Goal: Task Accomplishment & Management: Use online tool/utility

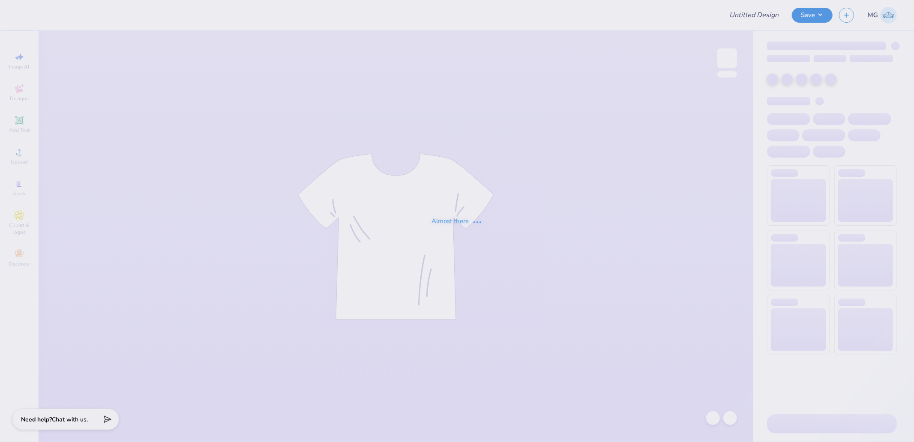
type input "[PERSON_NAME] : [US_STATE][GEOGRAPHIC_DATA]"
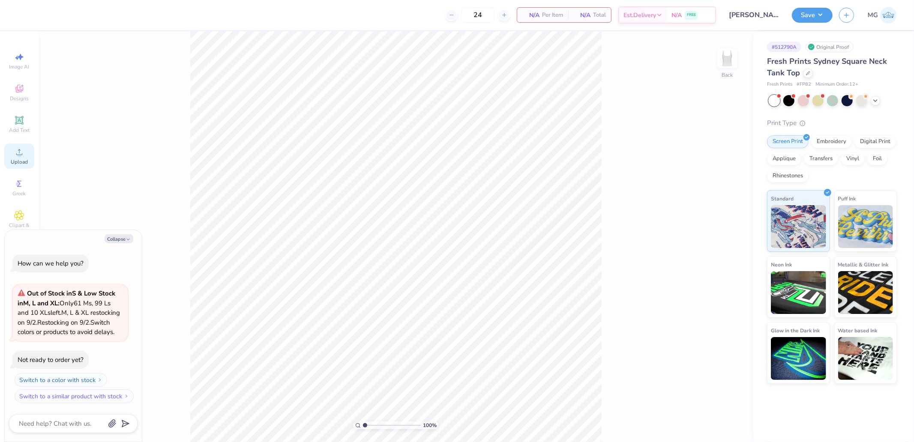
click at [19, 153] on circle at bounding box center [19, 154] width 5 height 5
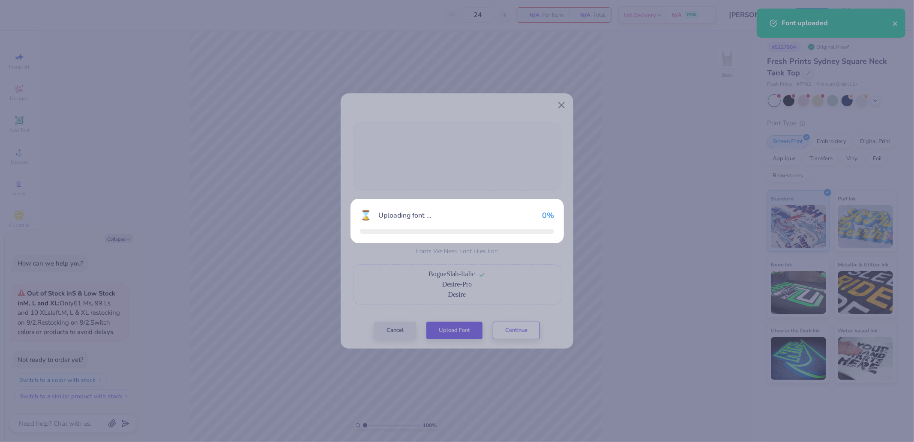
scroll to position [24, 0]
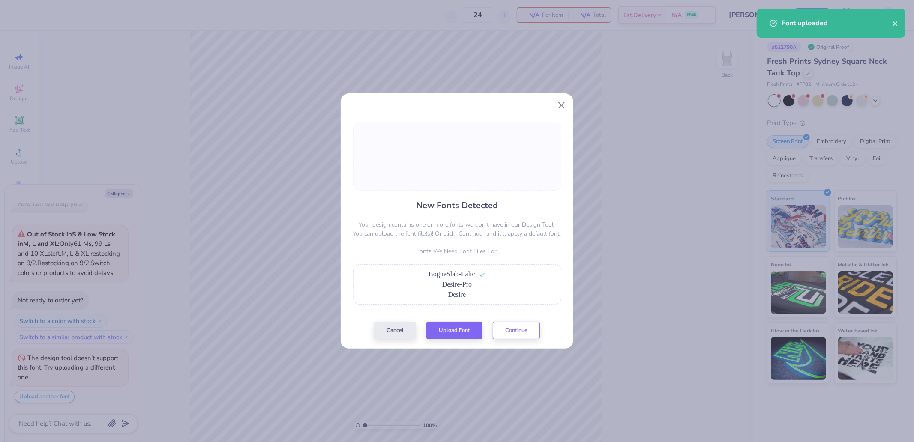
type textarea "x"
click at [517, 325] on div "New Fonts Detected Your design contains one or more fonts we don't have in our …" at bounding box center [457, 231] width 233 height 236
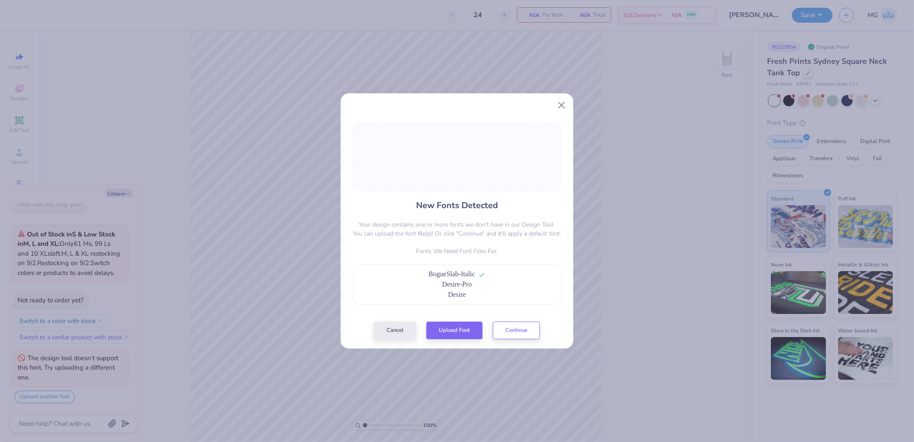
click at [515, 320] on div "New Fonts Detected Your design contains one or more fonts we don't have in our …" at bounding box center [457, 231] width 233 height 236
click at [519, 331] on div "New Fonts Detected Your design contains one or more fonts we don't have in our …" at bounding box center [457, 221] width 914 height 442
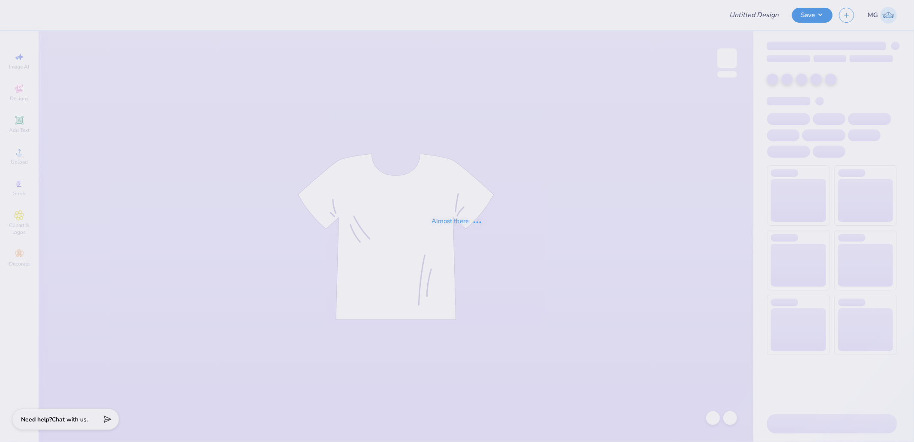
type input "[PERSON_NAME] : [US_STATE][GEOGRAPHIC_DATA]"
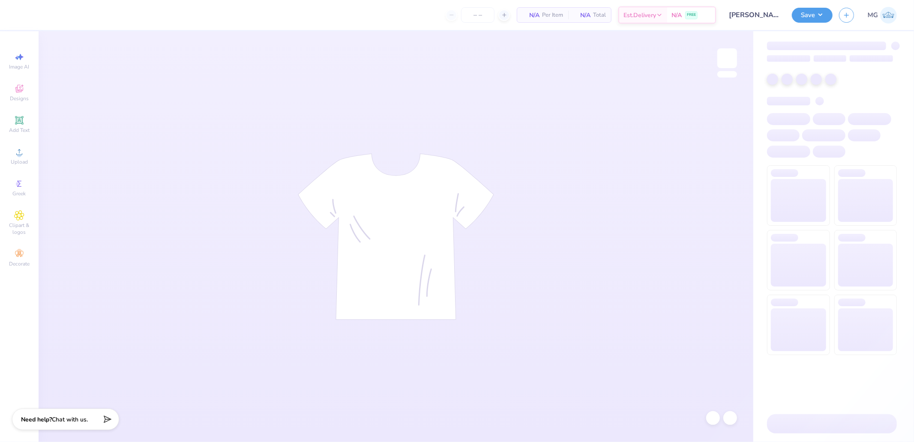
type input "24"
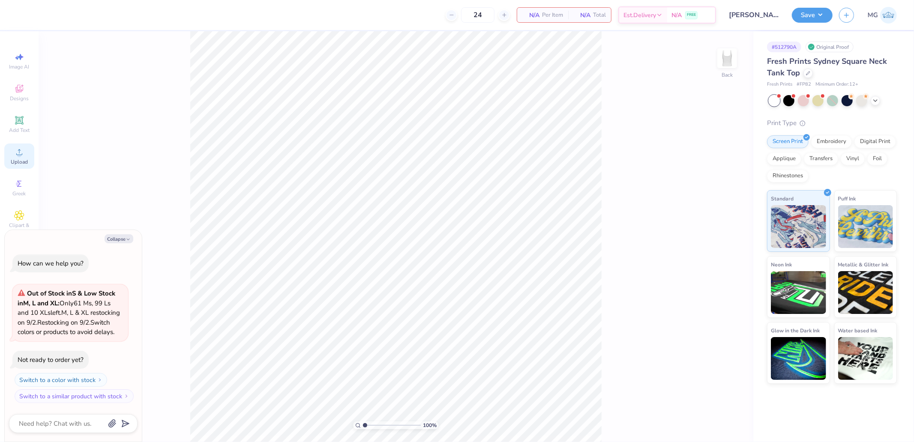
click at [24, 160] on span "Upload" at bounding box center [19, 161] width 17 height 7
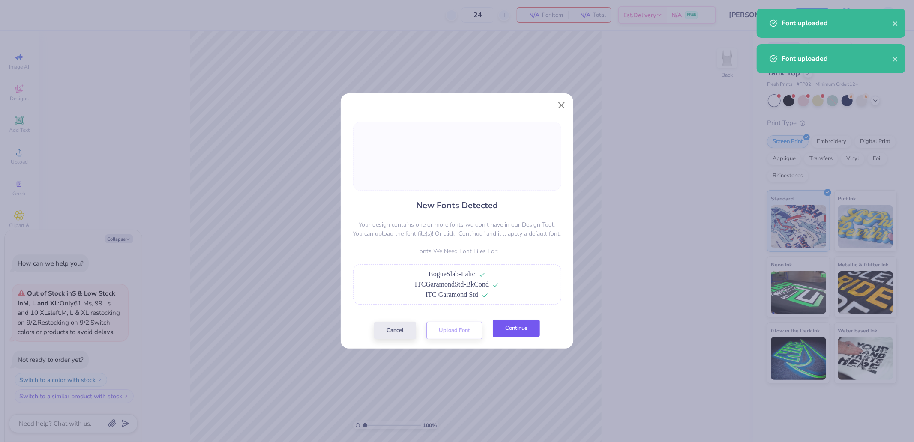
click at [519, 324] on button "Continue" at bounding box center [516, 329] width 47 height 18
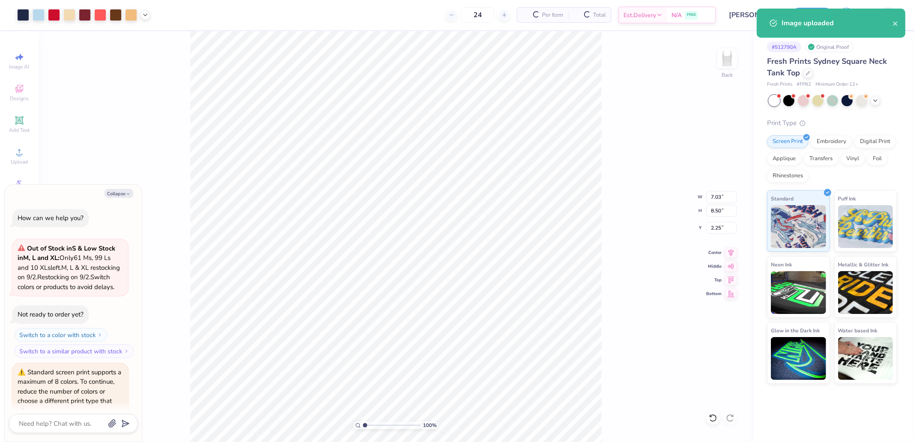
type textarea "x"
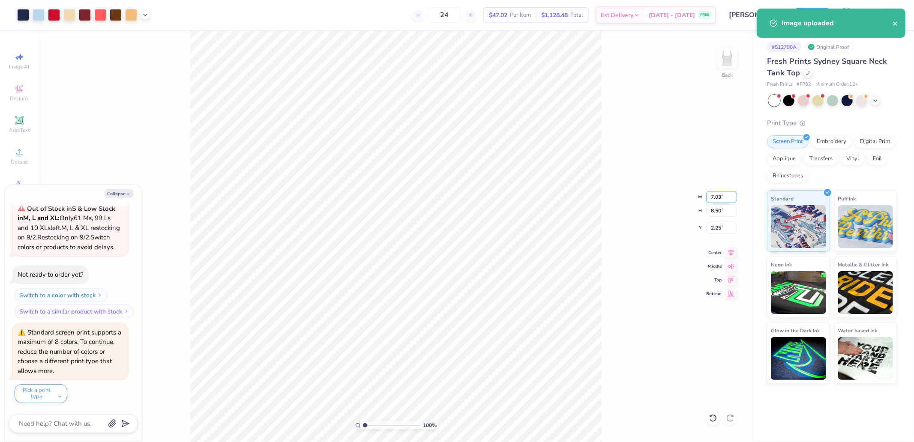
click at [716, 200] on input "7.03" at bounding box center [721, 197] width 31 height 12
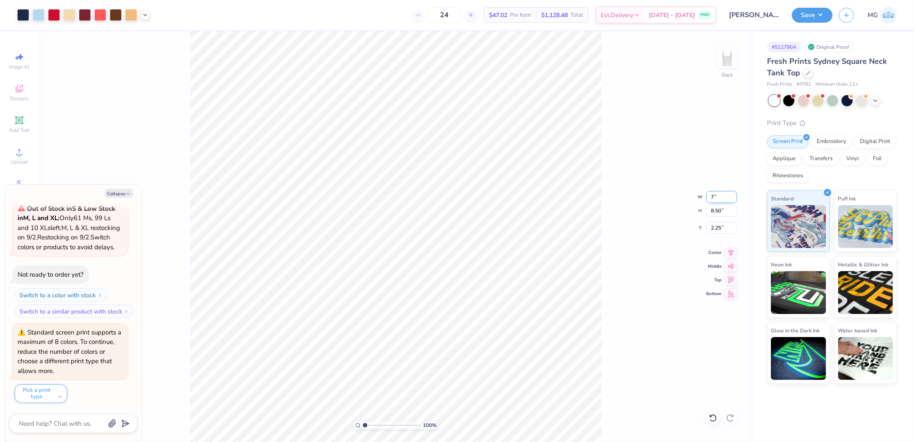
type input "7"
click at [720, 228] on input "2.25" at bounding box center [721, 228] width 31 height 12
type textarea "x"
type input "7.00"
type input "8.46"
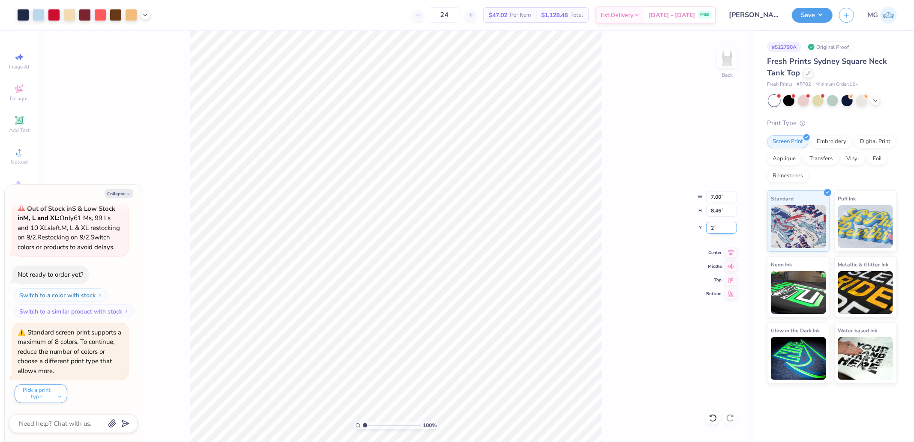
type input "2"
type textarea "x"
type input "2.00"
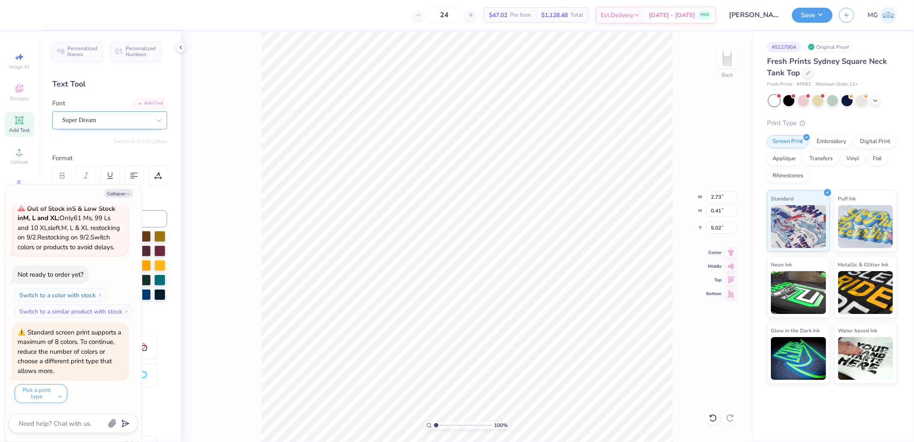
click at [104, 115] on div "Super Dream" at bounding box center [106, 120] width 90 height 13
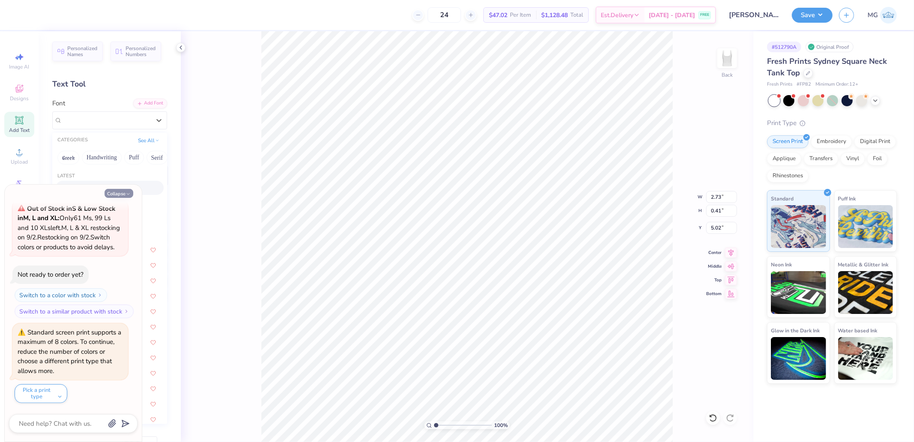
click at [119, 189] on button "Collapse" at bounding box center [119, 193] width 29 height 9
type textarea "x"
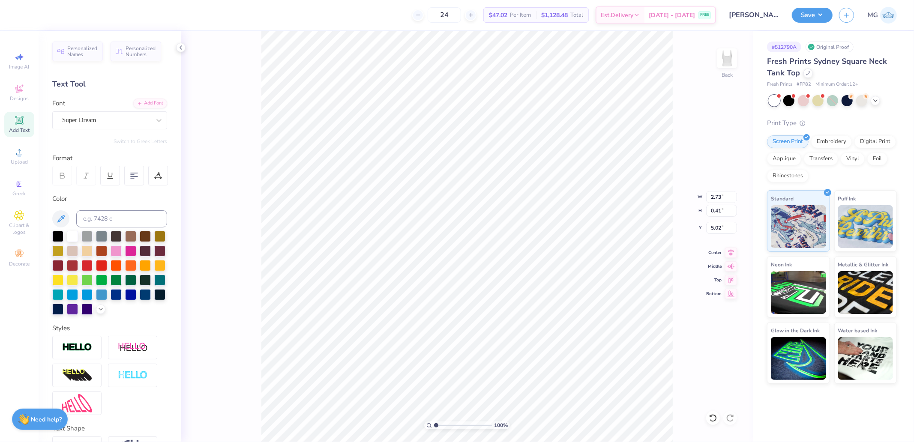
click at [103, 132] on div "Personalized Names Personalized Numbers Text Tool Add Font Font Super Dream Swi…" at bounding box center [110, 236] width 142 height 411
click at [104, 126] on div "Super Dream" at bounding box center [106, 120] width 90 height 13
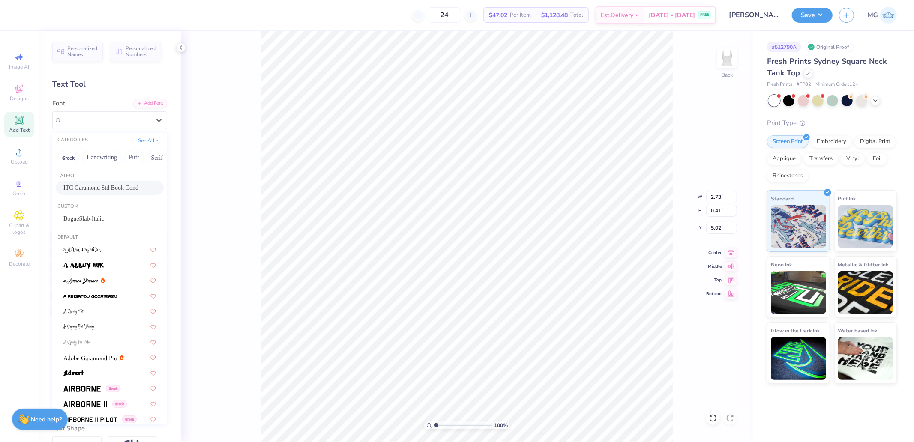
click at [94, 189] on span "ITC Garamond Std Book Cond" at bounding box center [100, 187] width 75 height 9
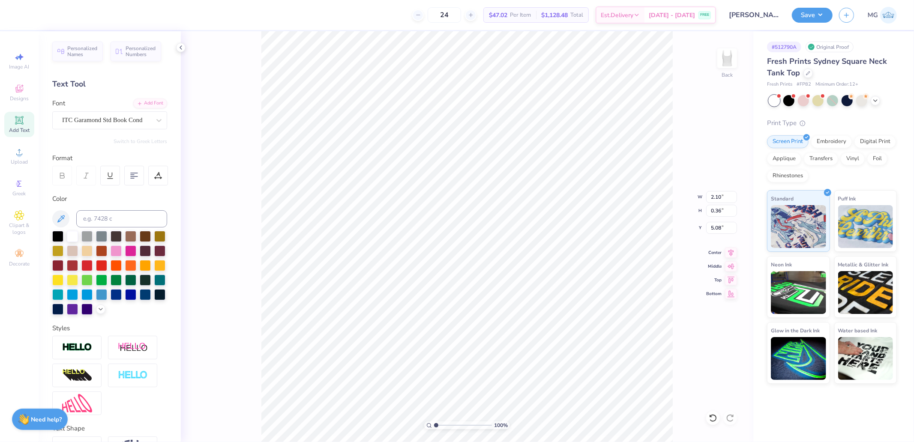
type input "2.10"
type input "0.36"
type input "5.08"
type input "2.42"
type input "0.41"
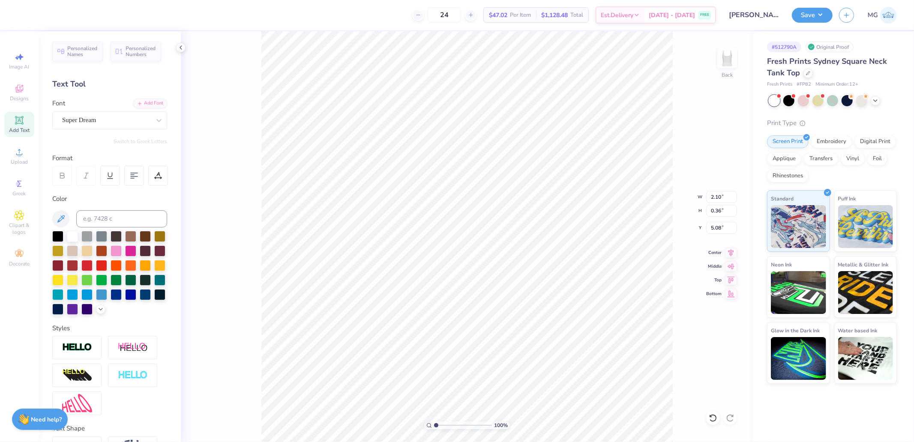
type input "6.90"
click at [109, 118] on div "Super Dream" at bounding box center [106, 120] width 90 height 13
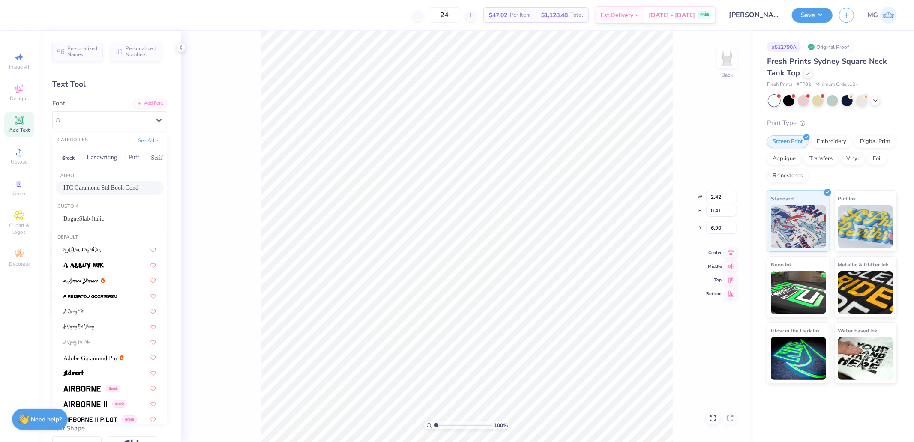
click at [93, 189] on span "ITC Garamond Std Book Cond" at bounding box center [100, 187] width 75 height 9
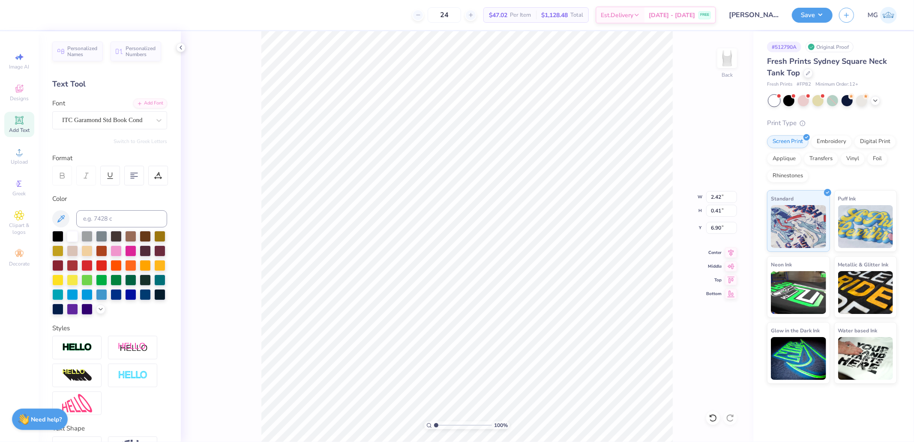
type input "1.69"
type input "0.40"
type input "6.94"
type input "1.63"
click at [439, 425] on input "range" at bounding box center [463, 425] width 58 height 8
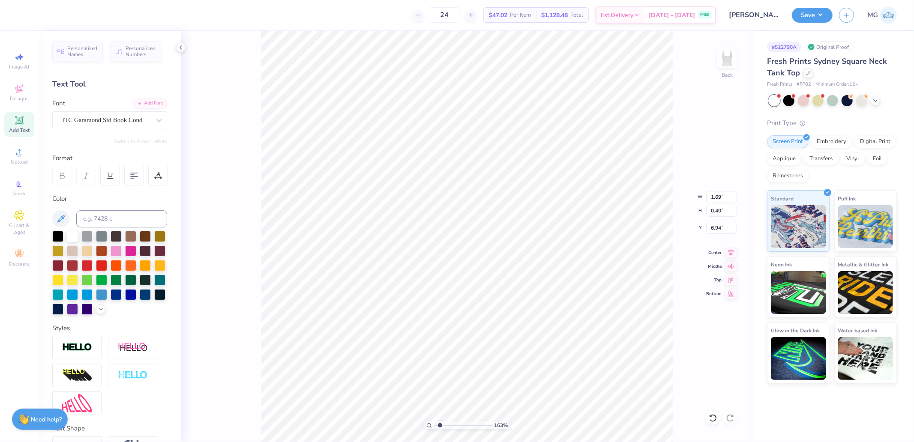
type input "2.10"
type input "0.36"
type input "5.03"
click at [108, 121] on div "Super Dream" at bounding box center [106, 120] width 90 height 13
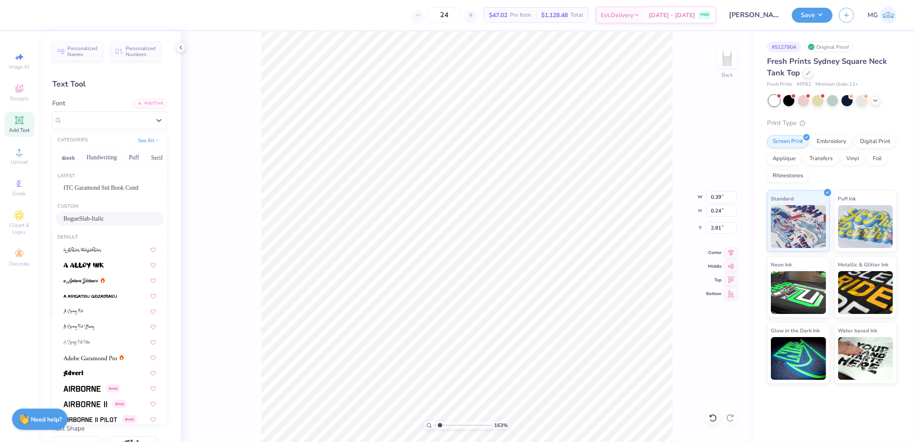
click at [92, 216] on span "BogueSlab-Italic" at bounding box center [83, 218] width 41 height 9
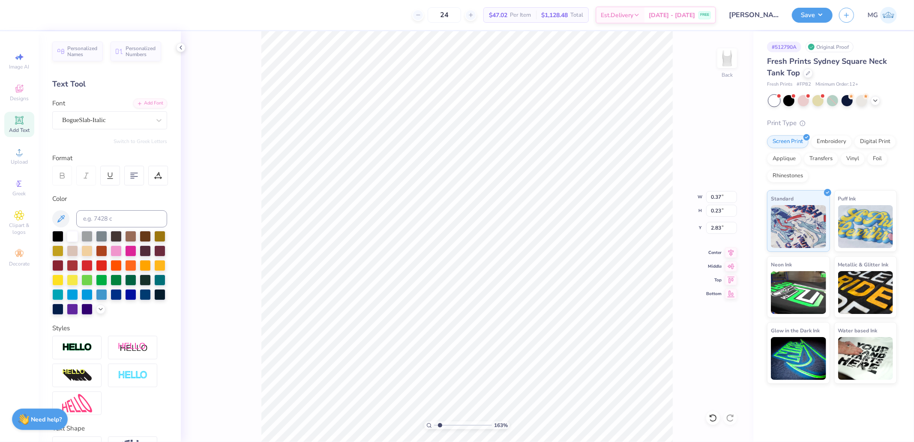
type input "0.37"
type input "0.23"
type input "2.83"
type input "0.38"
type input "0.24"
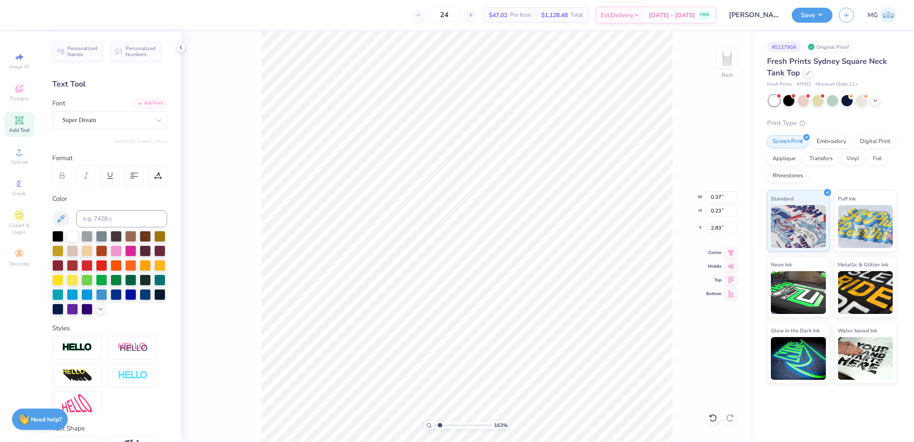
type input "4.11"
click at [105, 118] on div "Super Dream" at bounding box center [106, 120] width 90 height 13
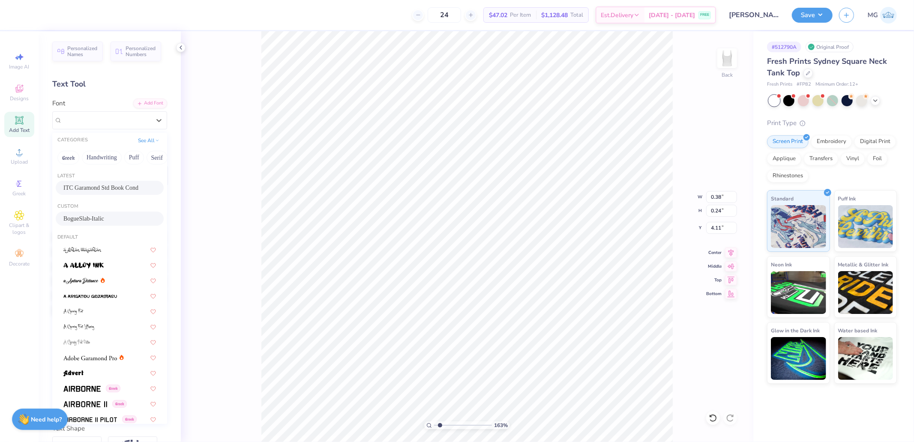
click at [93, 216] on span "BogueSlab-Italic" at bounding box center [83, 218] width 41 height 9
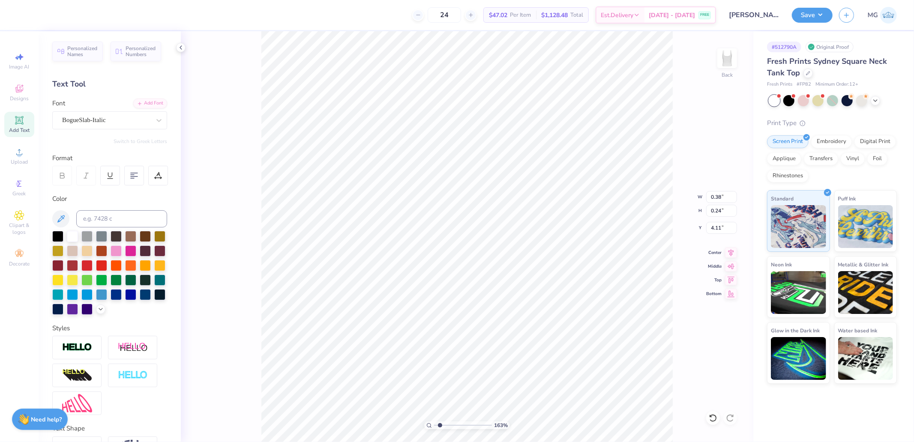
type input "0.37"
type input "4.13"
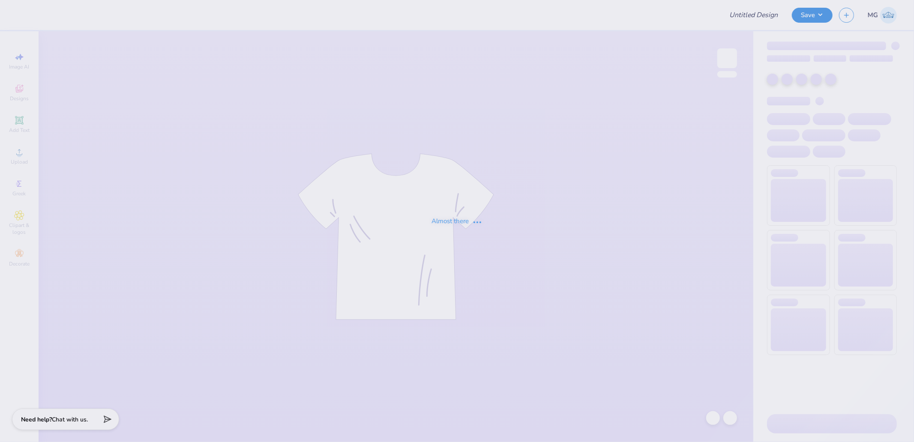
type input "[PERSON_NAME] : [US_STATE][GEOGRAPHIC_DATA]"
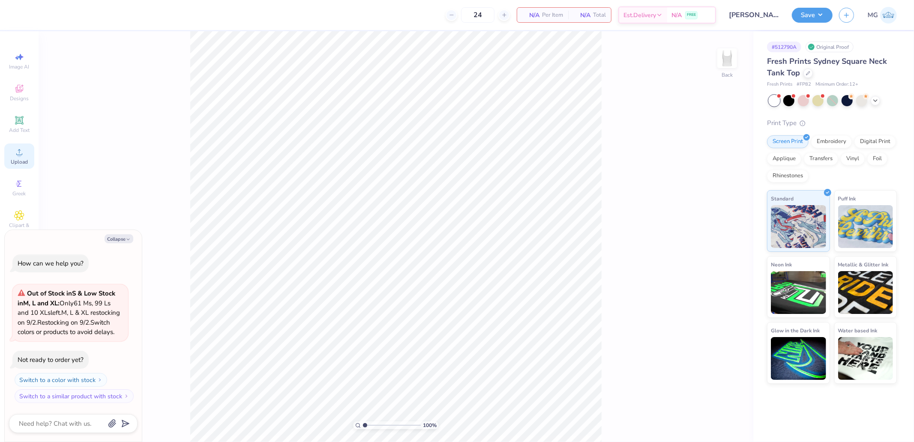
click at [25, 152] on div "Upload" at bounding box center [19, 155] width 30 height 25
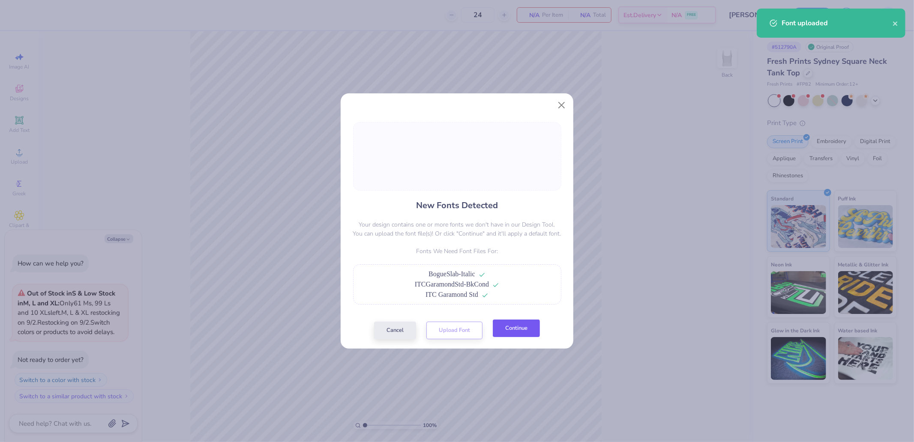
click at [516, 323] on button "Continue" at bounding box center [516, 329] width 47 height 18
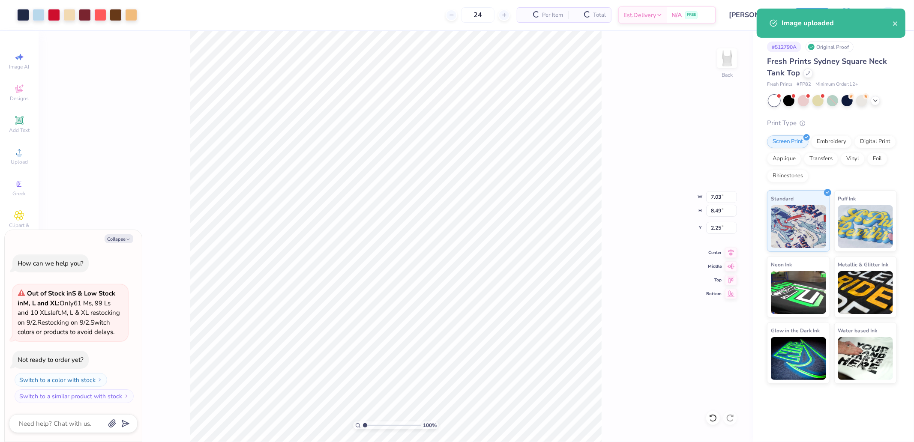
type textarea "x"
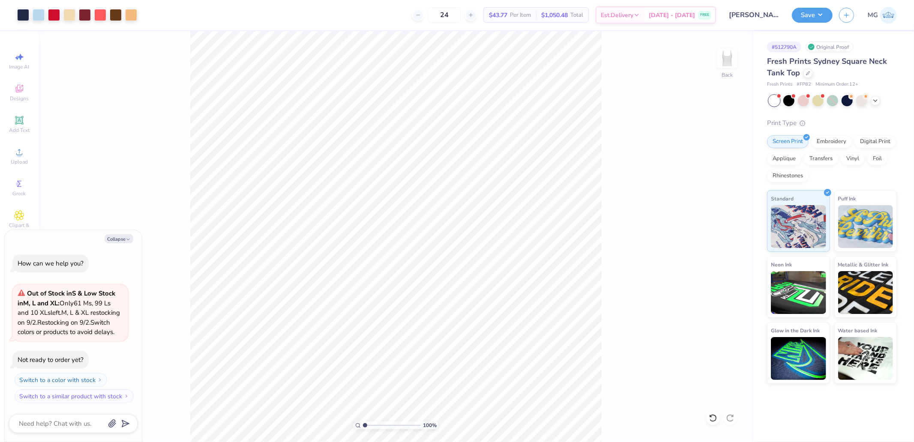
click at [363, 424] on input "range" at bounding box center [392, 425] width 58 height 8
click at [365, 425] on input "range" at bounding box center [392, 425] width 58 height 8
drag, startPoint x: 366, startPoint y: 425, endPoint x: 370, endPoint y: 427, distance: 4.4
type input "1.92"
click at [370, 427] on input "range" at bounding box center [392, 425] width 58 height 8
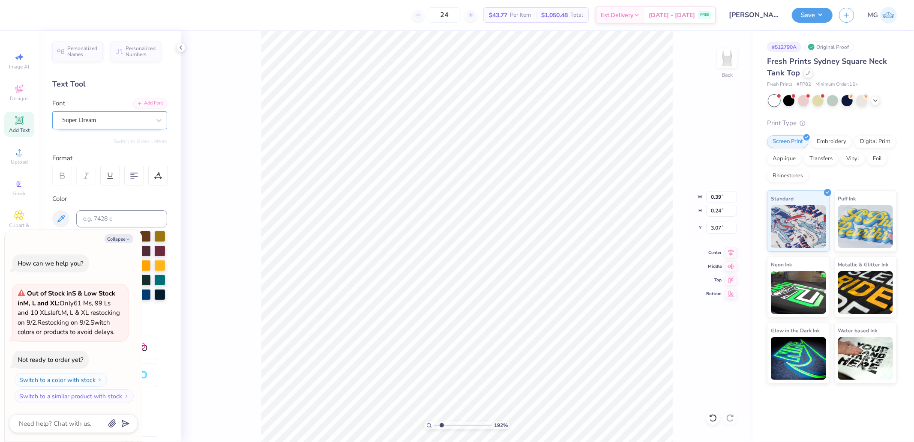
click at [85, 116] on div "Super Dream" at bounding box center [106, 120] width 90 height 13
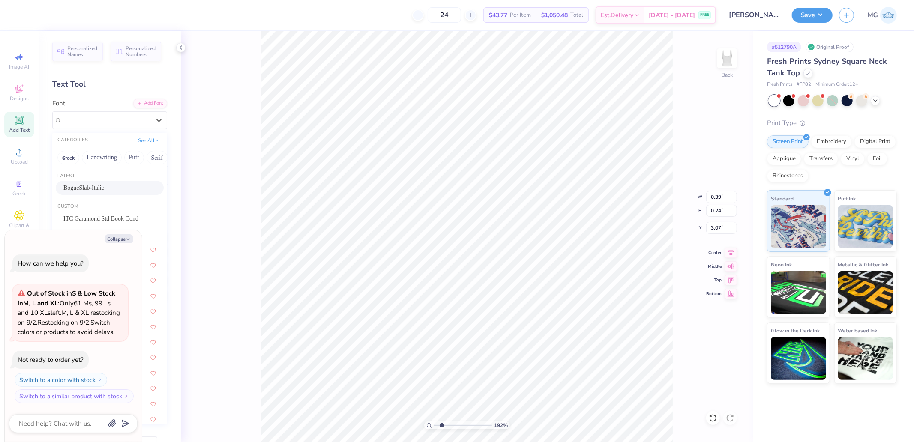
click at [92, 185] on span "BogueSlab-Italic" at bounding box center [83, 187] width 41 height 9
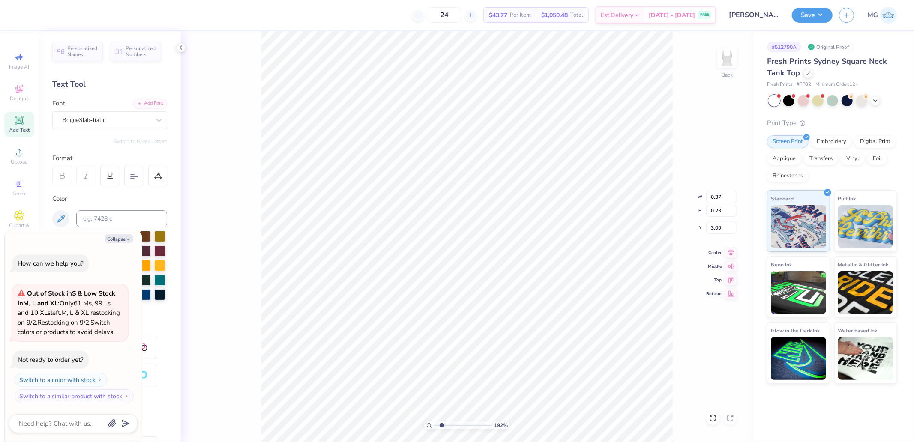
type textarea "x"
type input "0.37"
type input "0.23"
type input "3.09"
type textarea "x"
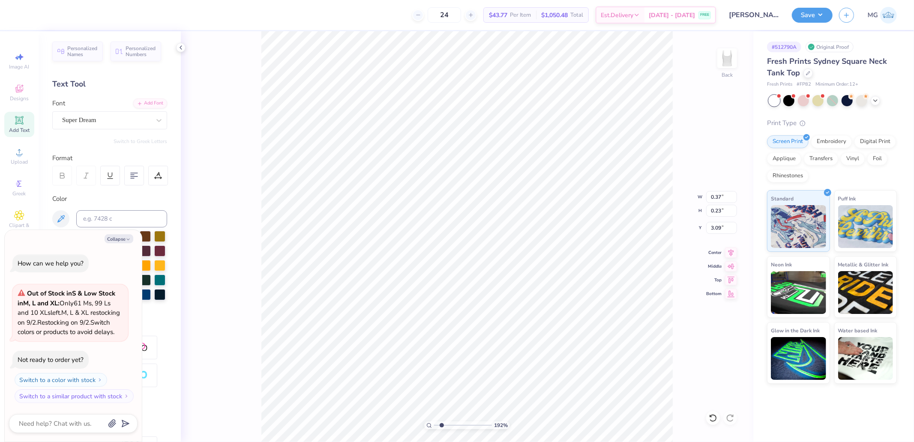
type input "0.38"
type input "0.24"
type input "4.37"
click at [105, 123] on div "Super Dream" at bounding box center [106, 120] width 90 height 13
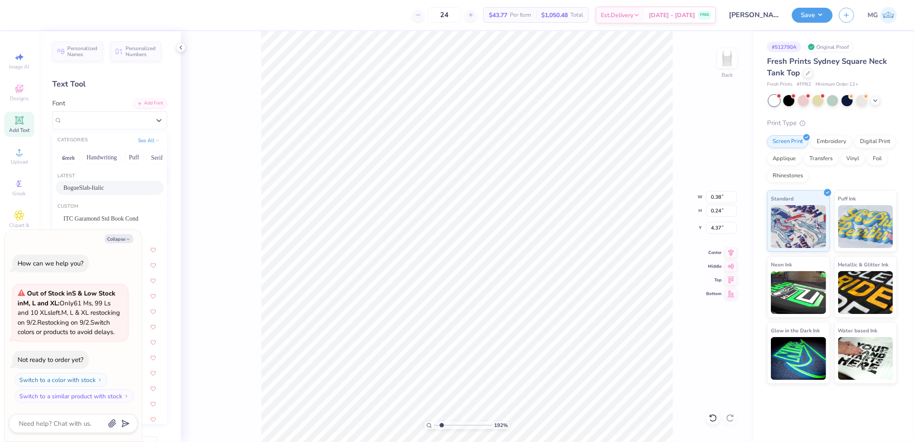
click at [87, 182] on div "BogueSlab-Italic" at bounding box center [110, 188] width 108 height 14
type textarea "x"
type input "4.39"
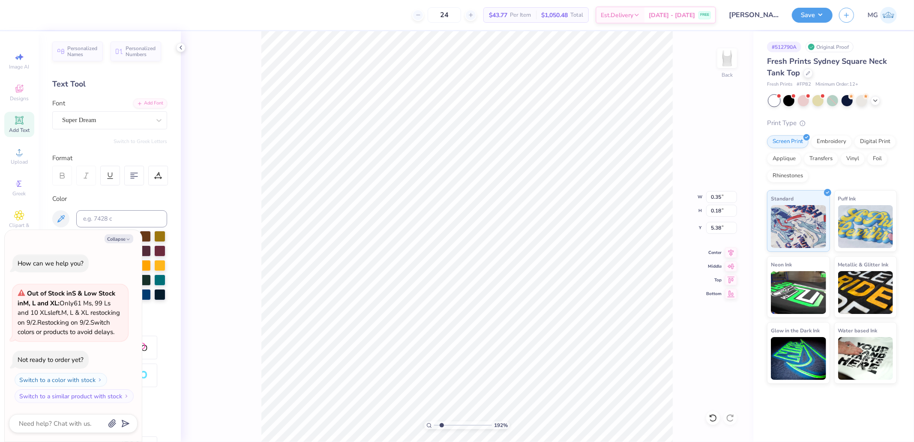
click at [88, 108] on div "Font Super Dream" at bounding box center [109, 114] width 115 height 31
click at [84, 120] on div "Super Dream" at bounding box center [106, 120] width 90 height 13
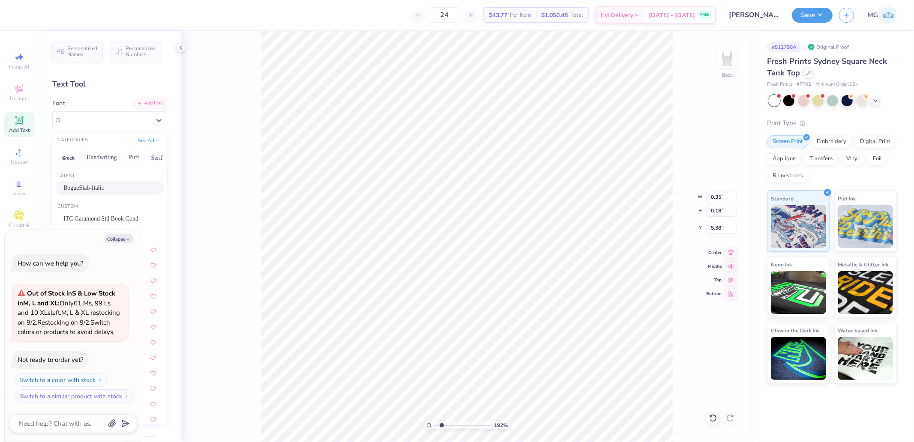
click at [78, 184] on span "BogueSlab-Italic" at bounding box center [83, 187] width 41 height 9
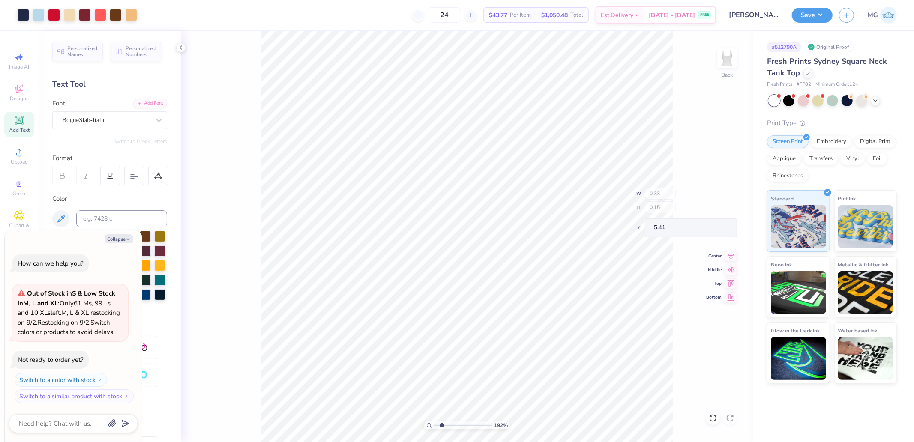
type textarea "x"
type input "0.33"
type input "0.15"
type input "5.41"
click at [111, 109] on div "Font Super Dream" at bounding box center [109, 114] width 115 height 31
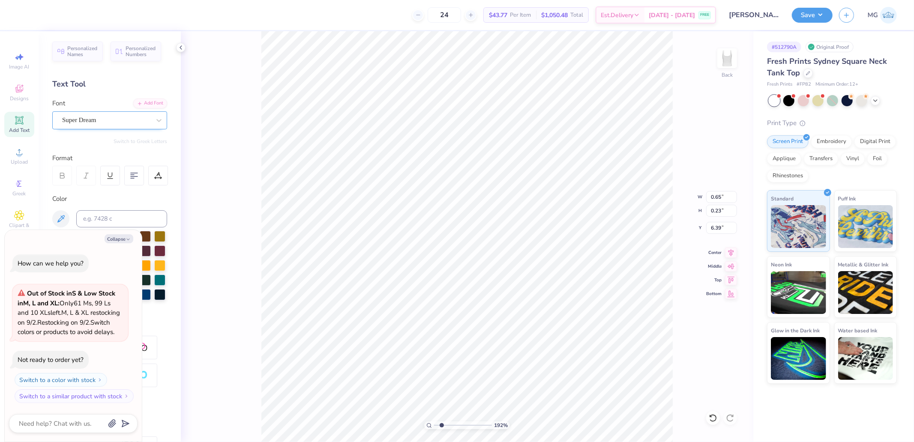
click at [105, 120] on div "Super Dream" at bounding box center [106, 120] width 90 height 13
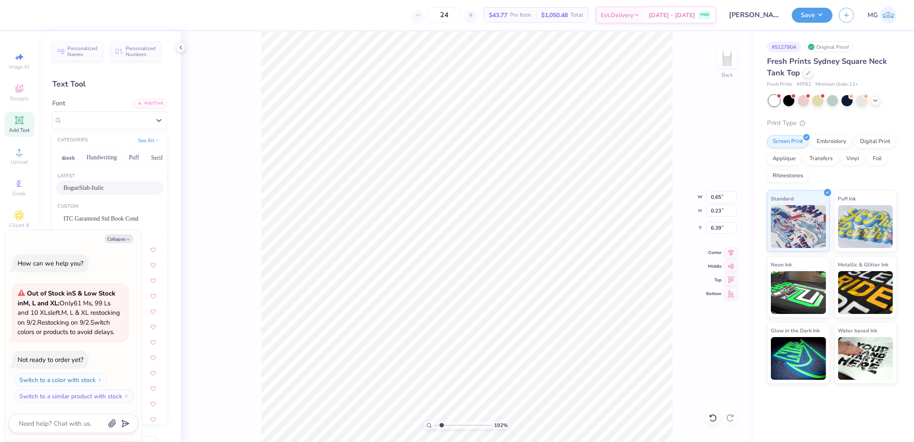
click at [88, 185] on span "BogueSlab-Italic" at bounding box center [83, 187] width 41 height 9
type textarea "x"
type input "0.68"
type input "0.22"
type input "6.41"
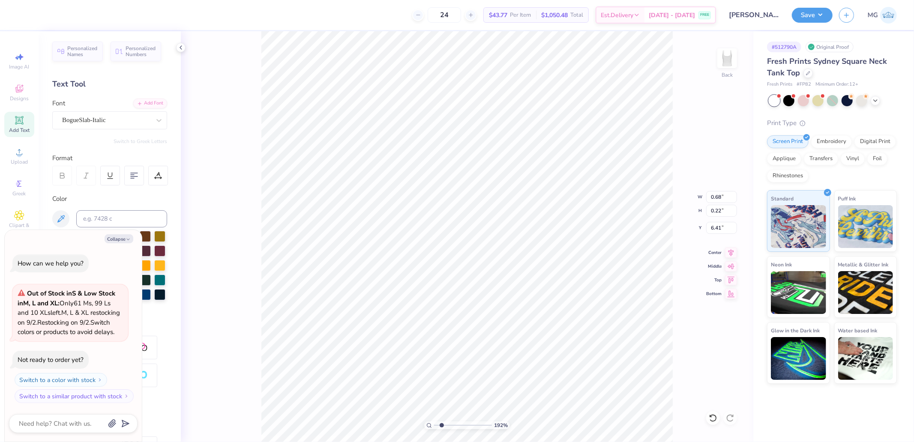
type textarea "x"
type input "0.69"
type input "0.26"
type input "6.68"
click at [90, 121] on div "Super Dream" at bounding box center [106, 120] width 90 height 13
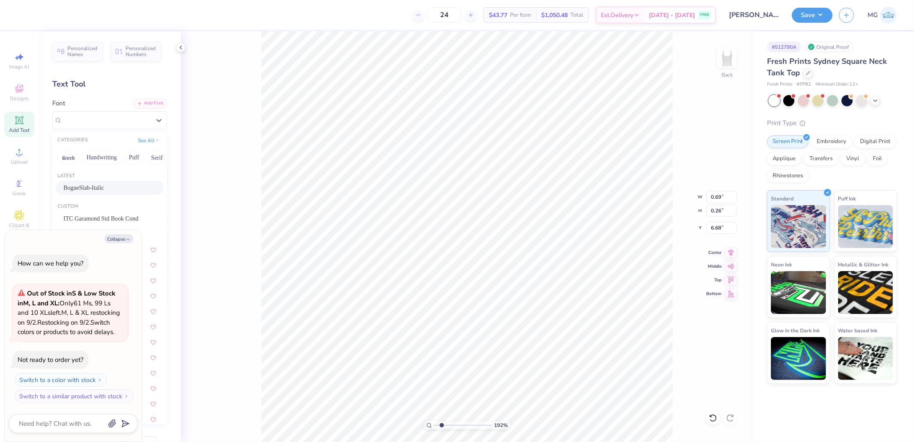
click at [86, 182] on div "BogueSlab-Italic" at bounding box center [110, 188] width 108 height 14
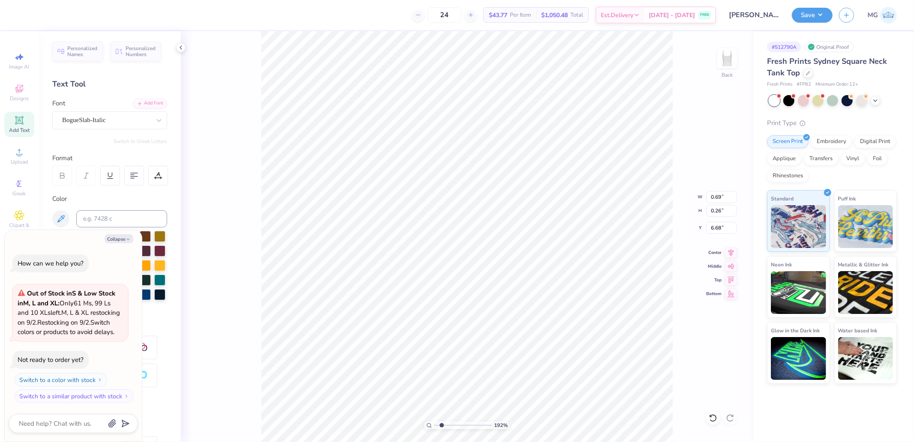
type textarea "x"
type input "0.74"
type input "0.25"
type input "6.69"
click at [117, 127] on div "Super Dream" at bounding box center [109, 120] width 115 height 18
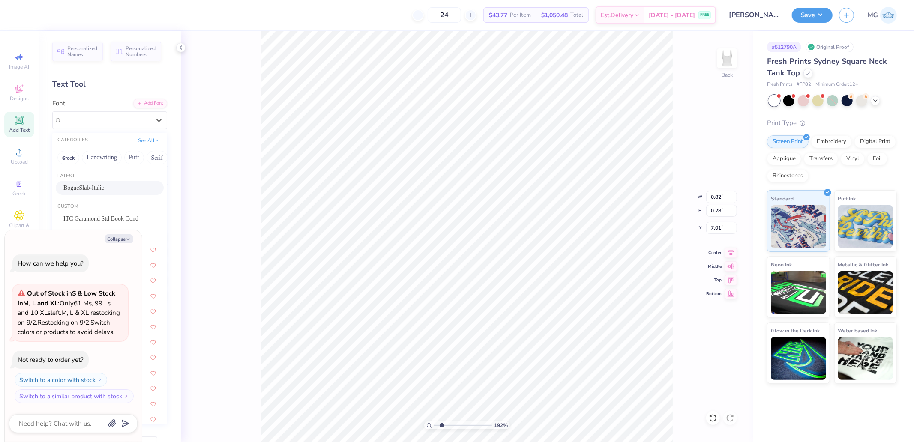
click at [93, 187] on span "BogueSlab-Italic" at bounding box center [83, 187] width 41 height 9
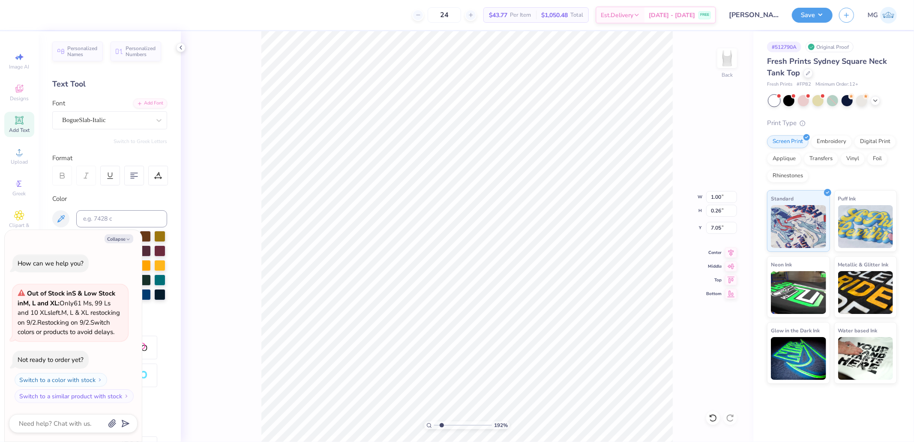
type textarea "x"
type input "1.00"
type input "0.26"
type input "7.05"
type textarea "x"
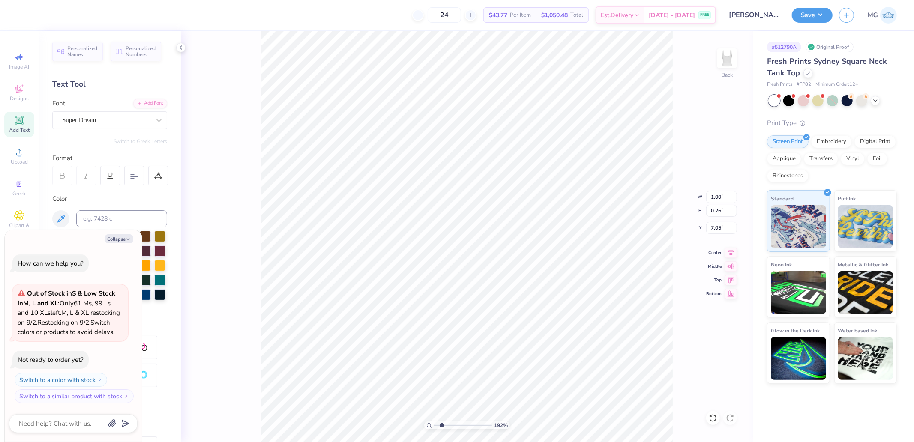
type input "3.11"
type input "0.48"
type input "5.16"
click at [85, 123] on div "Super Dream" at bounding box center [106, 120] width 90 height 13
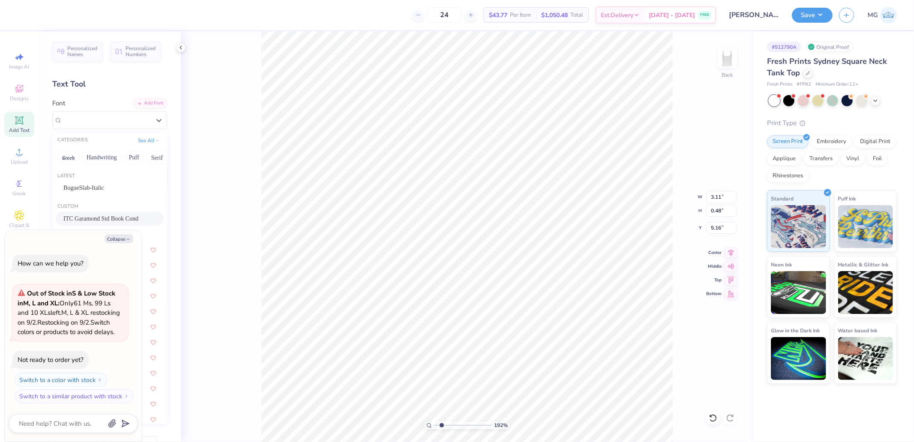
click at [87, 215] on span "ITC Garamond Std Book Cond" at bounding box center [100, 218] width 75 height 9
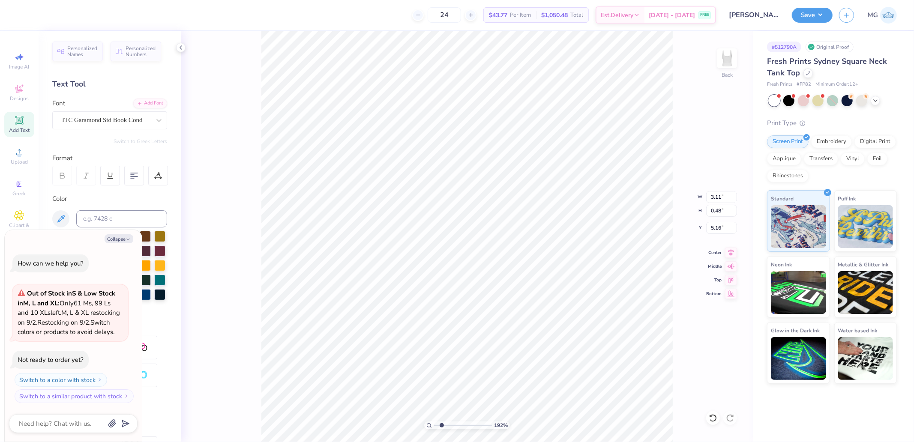
type textarea "x"
type input "2.38"
type input "0.41"
type input "5.24"
type textarea "x"
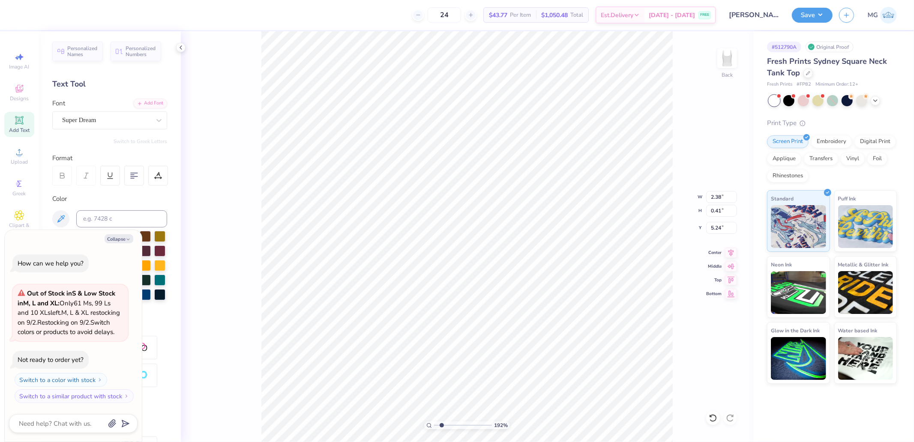
type input "2.73"
type input "0.47"
type input "7.22"
click at [112, 117] on div "Super Dream" at bounding box center [106, 120] width 90 height 13
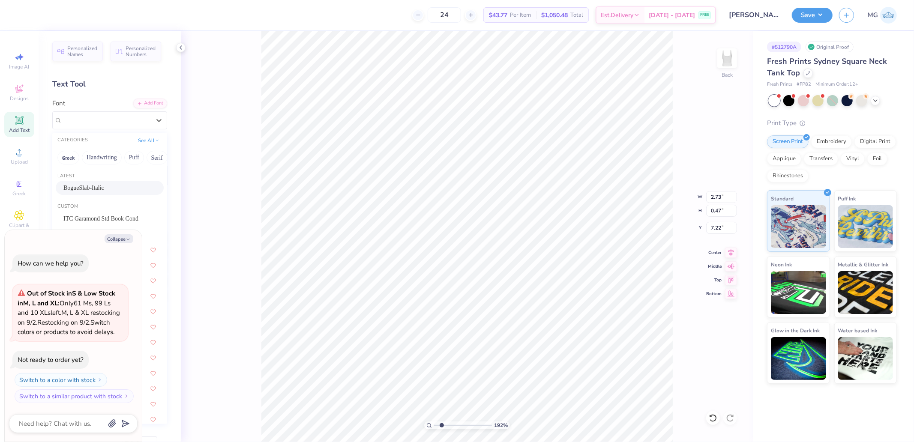
click at [106, 209] on div "Custom" at bounding box center [109, 206] width 115 height 7
click at [105, 213] on div "ITC Garamond Std Book Cond" at bounding box center [110, 219] width 108 height 14
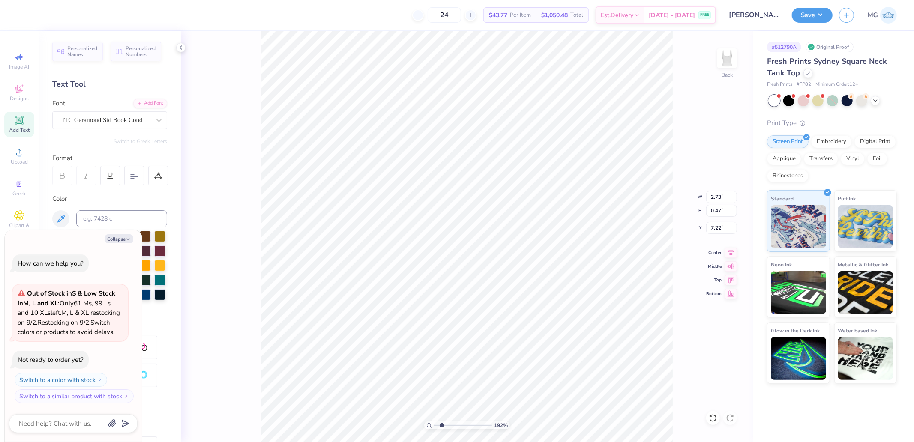
type textarea "x"
type input "1.90"
type input "0.45"
type input "7.27"
type textarea "x"
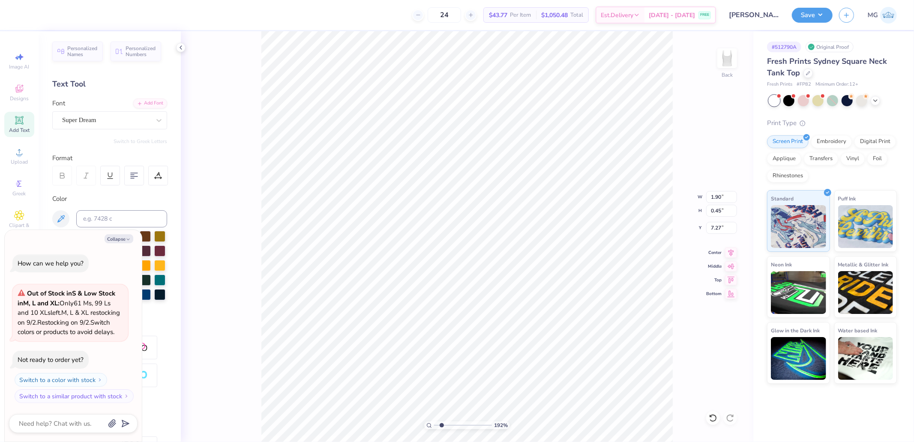
type input "0.89"
type input "0.61"
type input "8.32"
click at [130, 119] on div "Super Dream" at bounding box center [106, 120] width 90 height 13
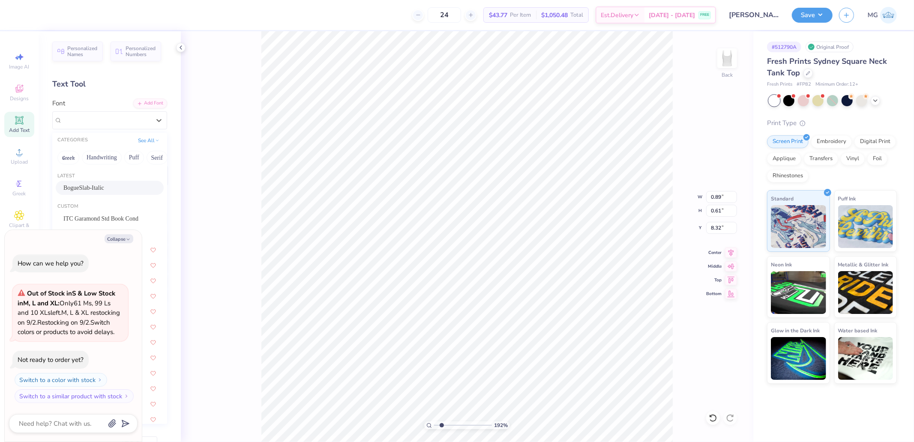
click at [97, 185] on span "BogueSlab-Italic" at bounding box center [83, 187] width 41 height 9
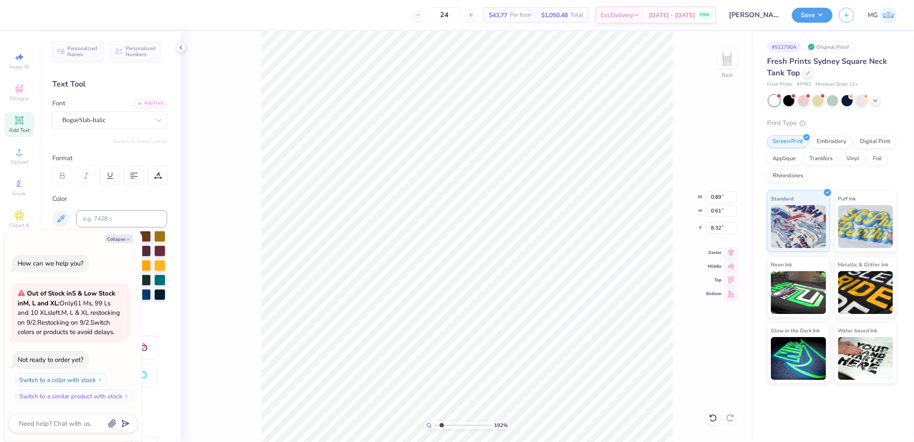
type textarea "x"
type input "0.77"
type input "0.59"
type input "8.39"
type textarea "x"
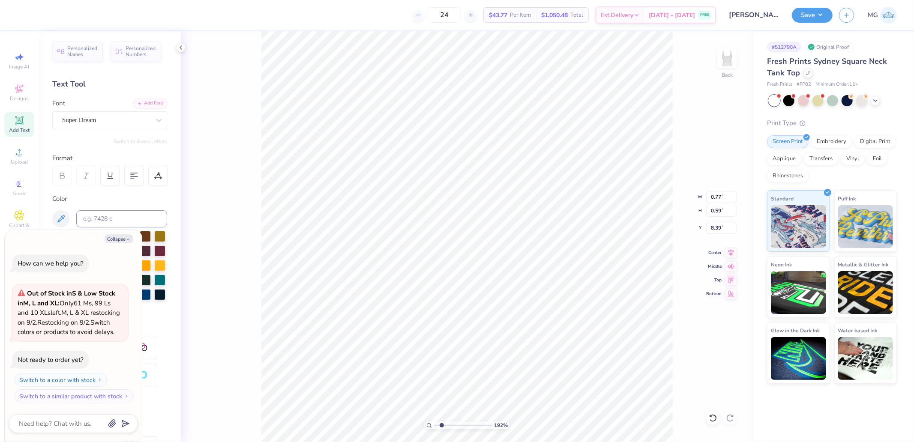
type input "0.93"
type input "0.61"
type input "9.13"
click at [105, 116] on div "Super Dream" at bounding box center [106, 120] width 90 height 13
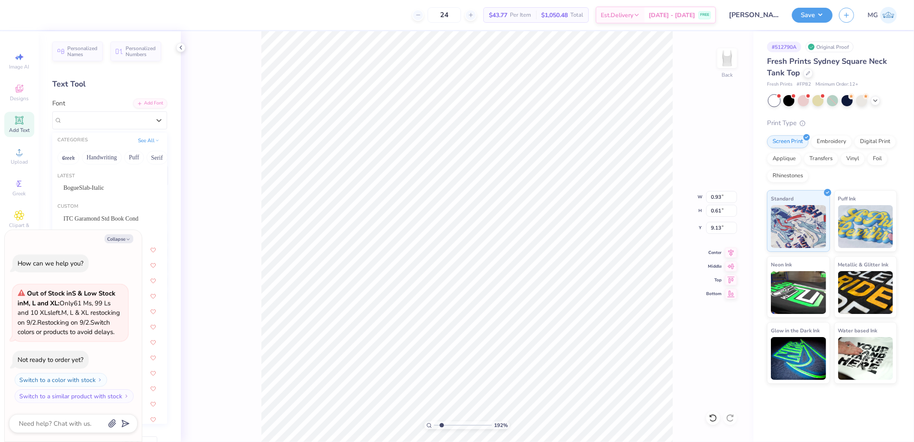
click at [99, 178] on div "Latest" at bounding box center [109, 176] width 115 height 7
click at [99, 180] on div "Latest BogueSlab-Italic" at bounding box center [109, 184] width 115 height 31
click at [95, 185] on span "BogueSlab-Italic" at bounding box center [83, 187] width 41 height 9
type textarea "x"
type input "0.86"
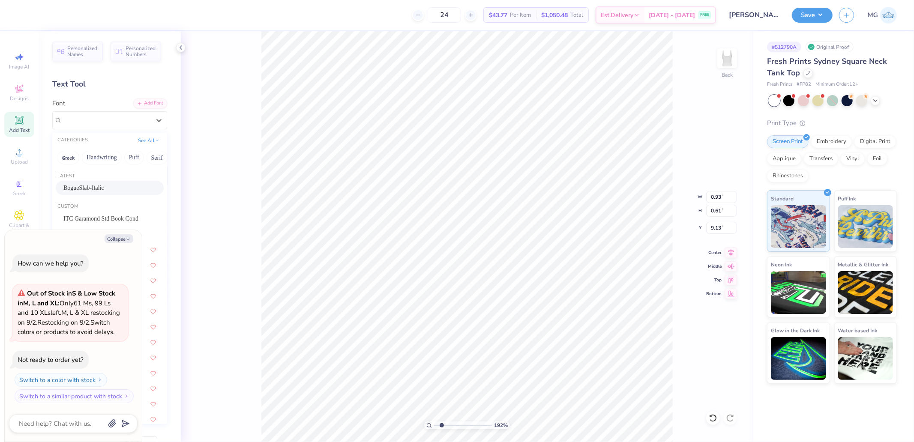
type input "0.59"
type input "9.20"
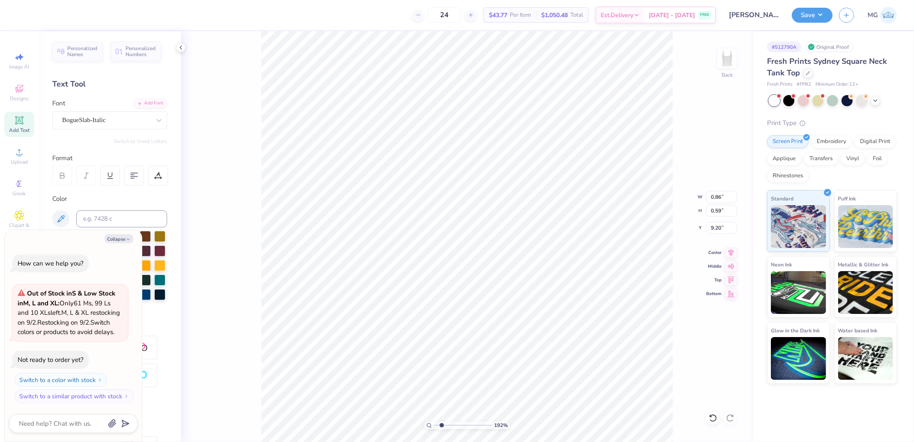
type textarea "x"
type input "1.38"
type input "0.22"
type input "10.13"
click at [96, 110] on div "Font Super Dream" at bounding box center [109, 114] width 115 height 31
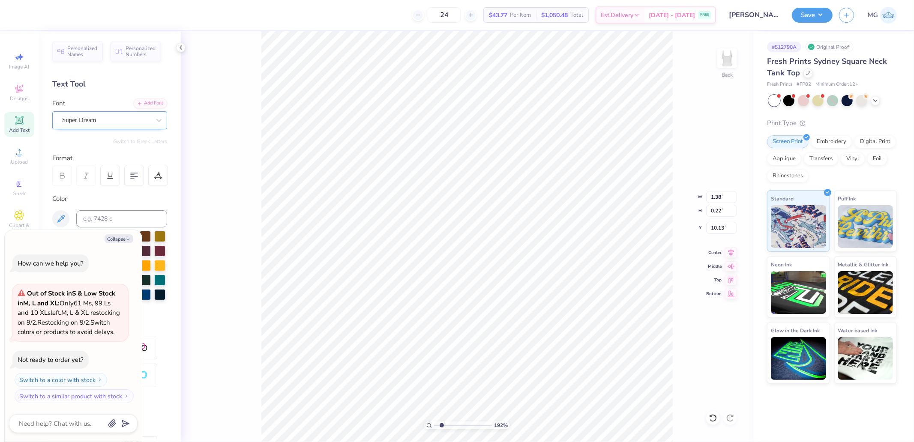
click at [102, 127] on div "Super Dream" at bounding box center [109, 120] width 115 height 18
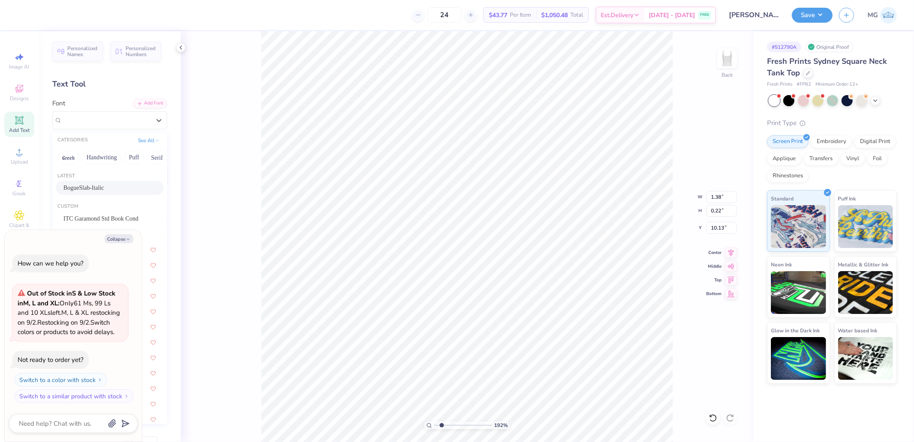
click at [94, 183] on span "BogueSlab-Italic" at bounding box center [83, 187] width 41 height 9
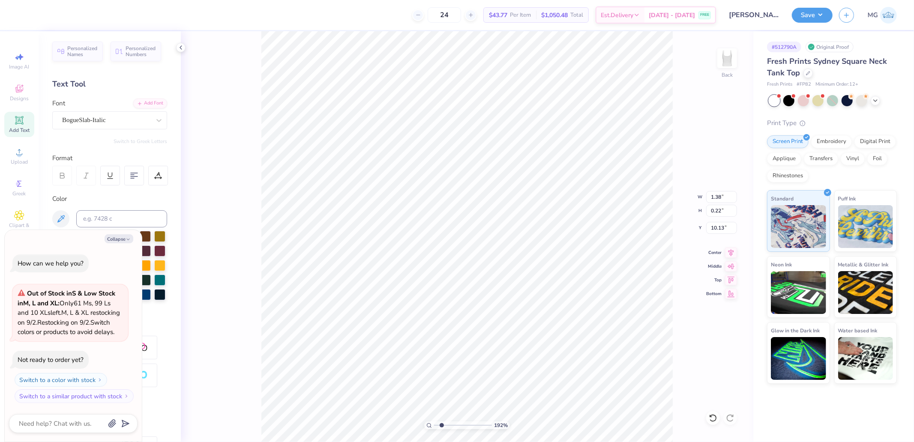
type textarea "x"
type input "1.63"
type input "0.19"
type input "10.16"
click at [689, 318] on div "192 % Back W 1.63 1.63 " H 0.19 0.19 " Y 10.16 10.16 " Center Middle Top Bottom" at bounding box center [467, 236] width 572 height 411
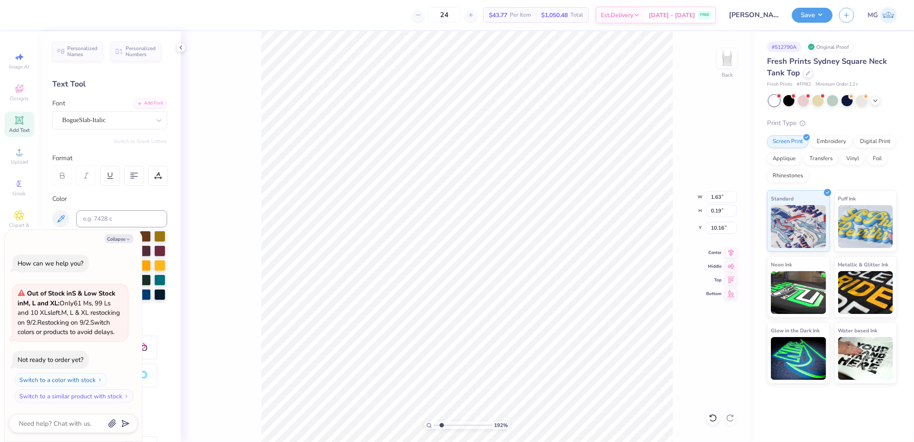
type textarea "x"
drag, startPoint x: 439, startPoint y: 425, endPoint x: 434, endPoint y: 424, distance: 4.8
type input "1"
click at [434, 424] on input "range" at bounding box center [463, 425] width 58 height 8
type textarea "x"
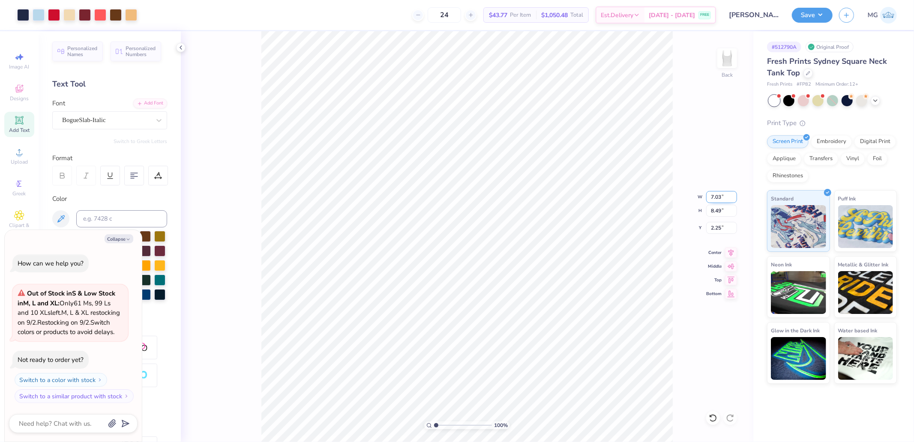
click at [716, 202] on input "7.03" at bounding box center [721, 197] width 31 height 12
type input "7"
type textarea "x"
type input "7.00"
type input "8.46"
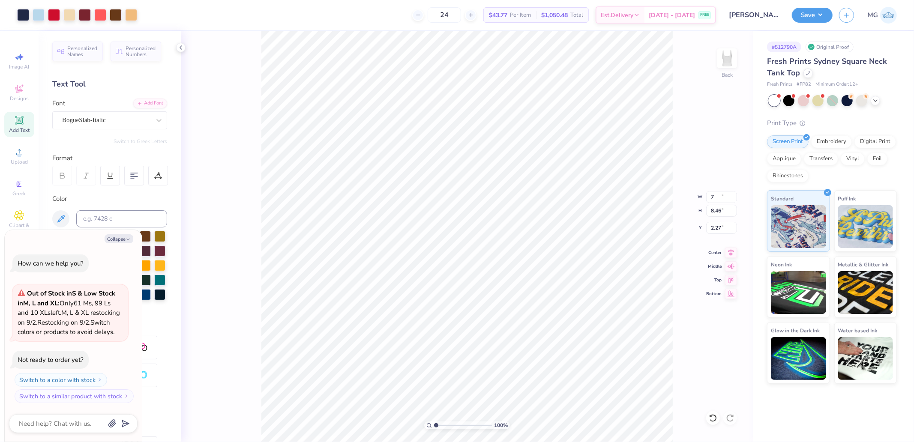
type input "2.27"
type textarea "x"
click at [717, 227] on input "2.27" at bounding box center [721, 228] width 31 height 12
type input "2"
click at [722, 211] on input "8.46" at bounding box center [721, 211] width 31 height 12
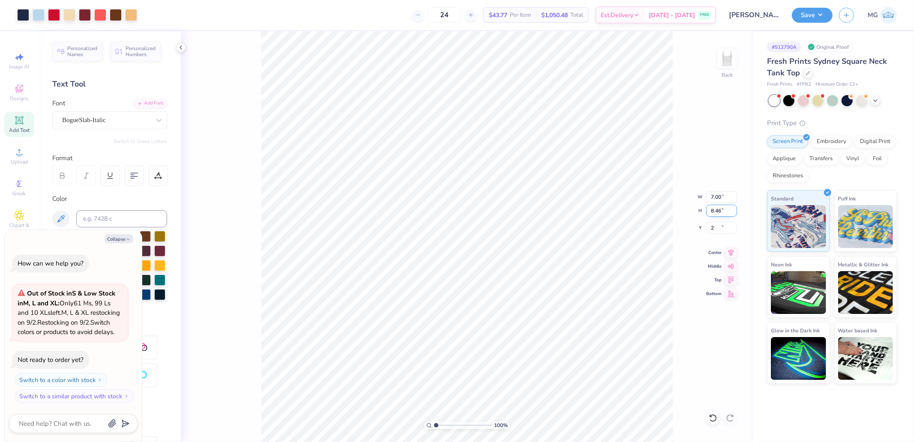
type textarea "x"
type input "2.00"
click at [798, 16] on button "Save" at bounding box center [812, 13] width 41 height 15
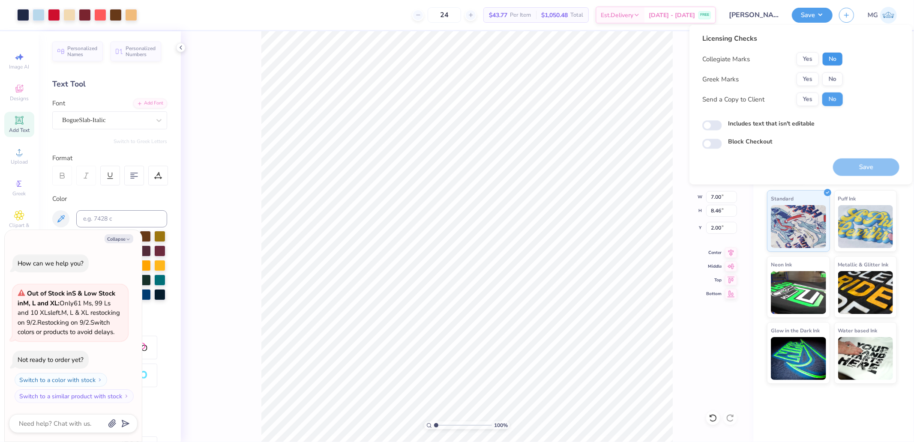
click at [833, 59] on button "No" at bounding box center [832, 59] width 21 height 14
click at [812, 80] on button "Yes" at bounding box center [807, 79] width 22 height 14
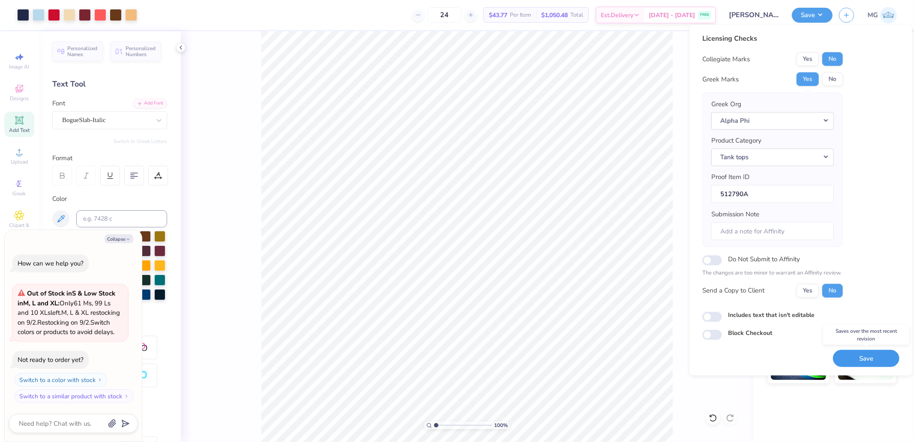
click at [863, 361] on button "Save" at bounding box center [866, 359] width 66 height 18
type textarea "x"
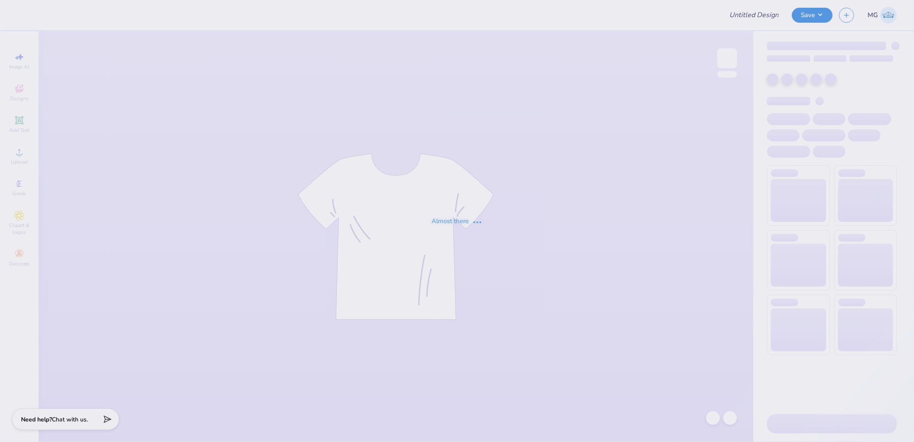
type input "sailing team pinnies '25"
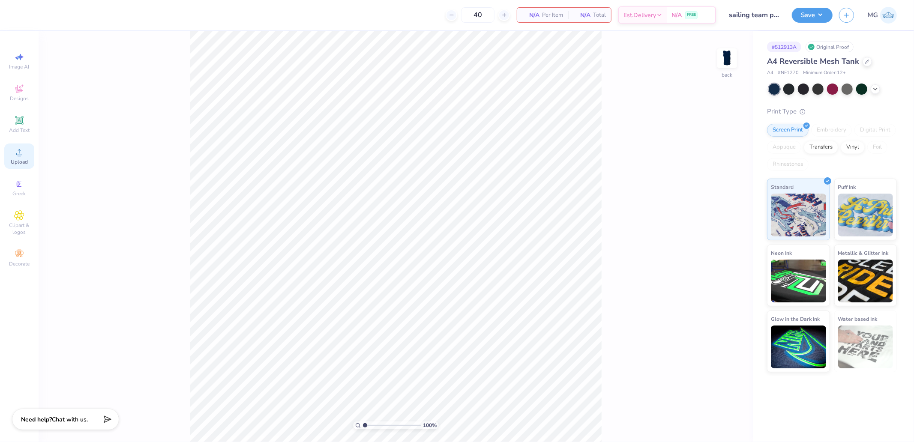
click at [15, 155] on icon at bounding box center [19, 152] width 10 height 10
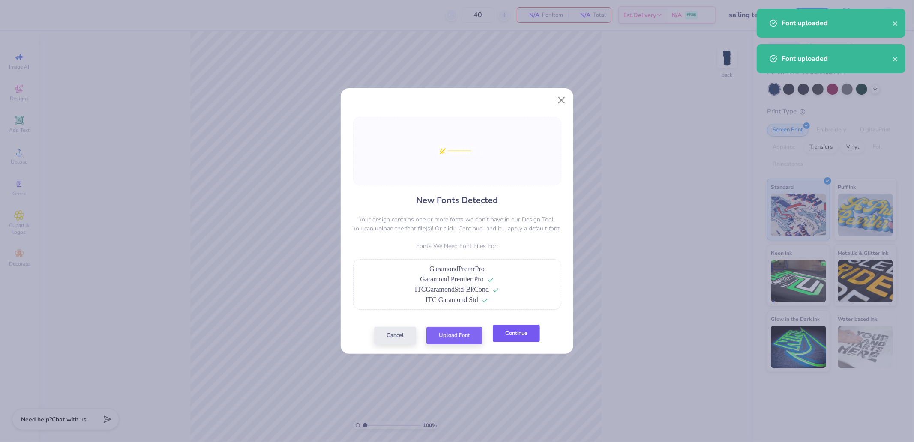
click at [526, 339] on button "Continue" at bounding box center [516, 334] width 47 height 18
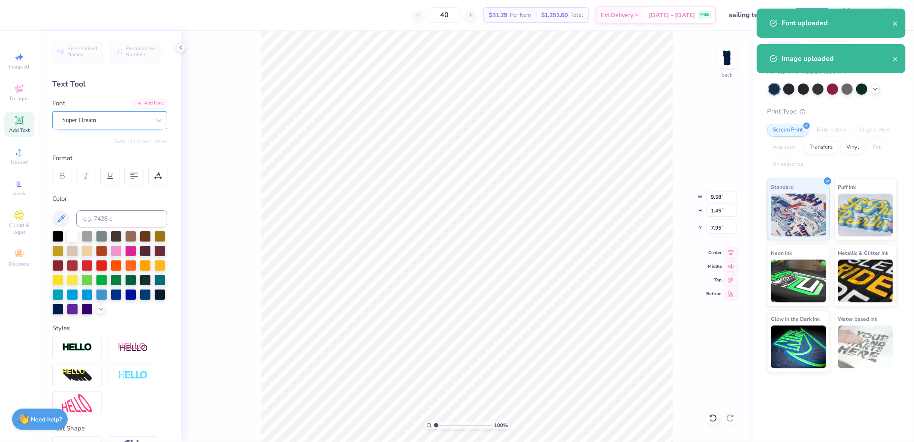
click at [90, 118] on div "Super Dream" at bounding box center [106, 120] width 90 height 13
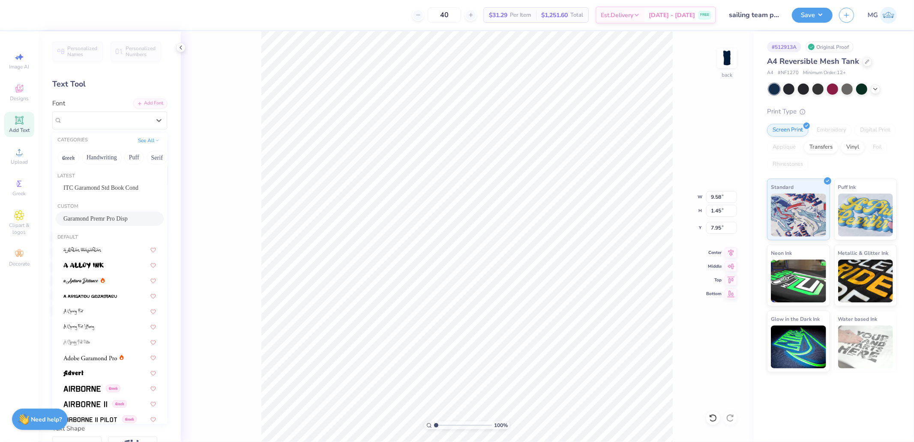
click at [96, 216] on span "Garamond Premr Pro Disp" at bounding box center [95, 218] width 64 height 9
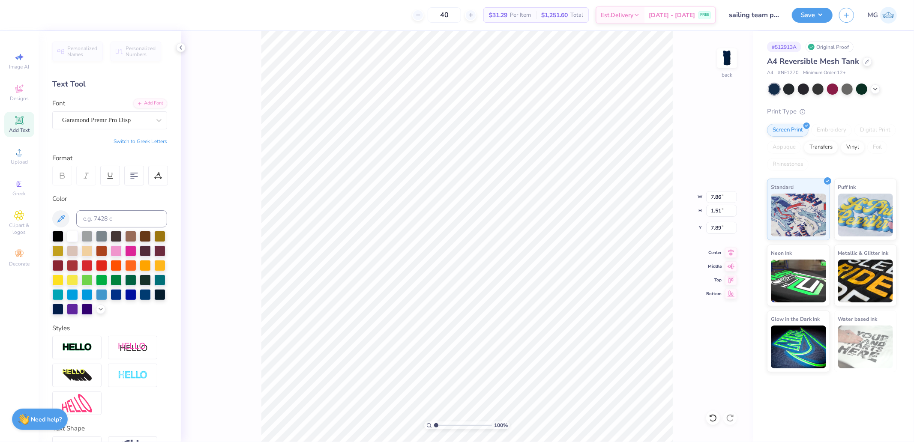
type input "7.86"
type input "1.51"
type input "7.89"
click at [99, 123] on div "Super Dream" at bounding box center [106, 120] width 90 height 13
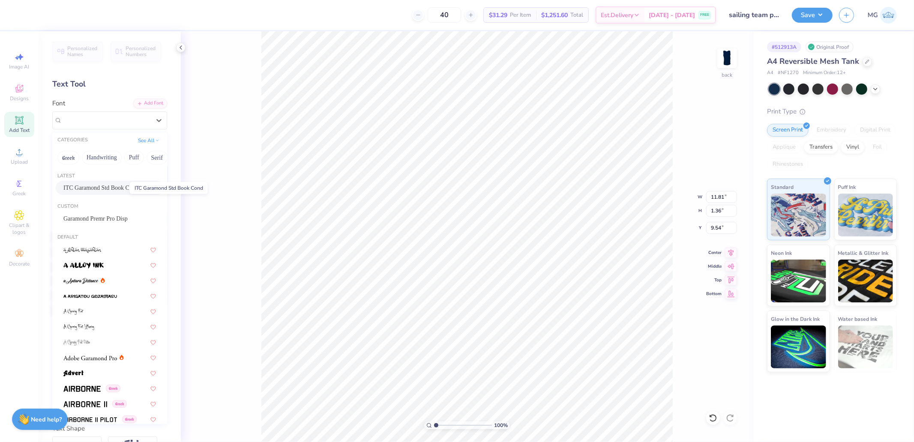
click at [95, 187] on span "ITC Garamond Std Book Cond" at bounding box center [100, 187] width 75 height 9
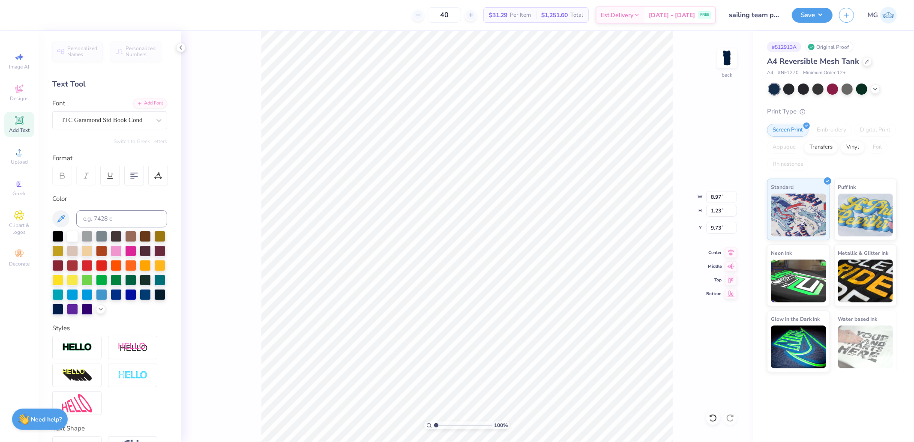
type input "8.97"
type input "1.23"
type input "9.83"
type input "7.99"
type input "12.37"
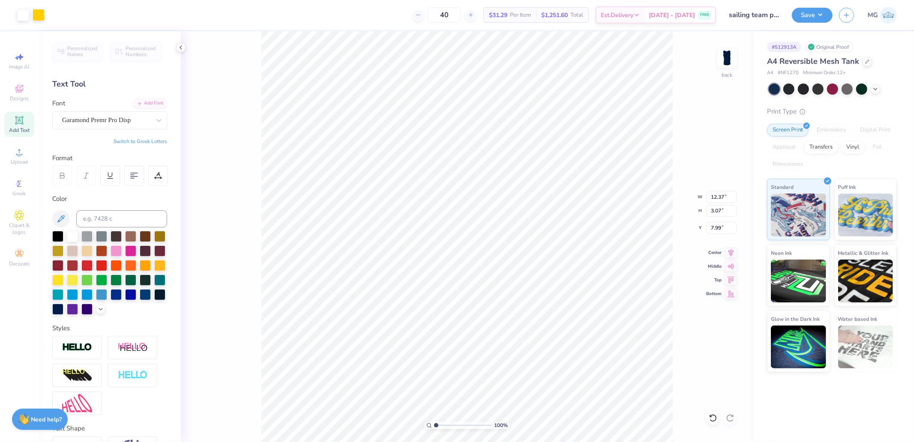
type input "3.07"
drag, startPoint x: 439, startPoint y: 425, endPoint x: 444, endPoint y: 426, distance: 4.8
click at [444, 426] on input "range" at bounding box center [463, 425] width 58 height 8
click at [643, 362] on li "Ungroup" at bounding box center [652, 364] width 67 height 17
drag, startPoint x: 438, startPoint y: 426, endPoint x: 432, endPoint y: 425, distance: 6.0
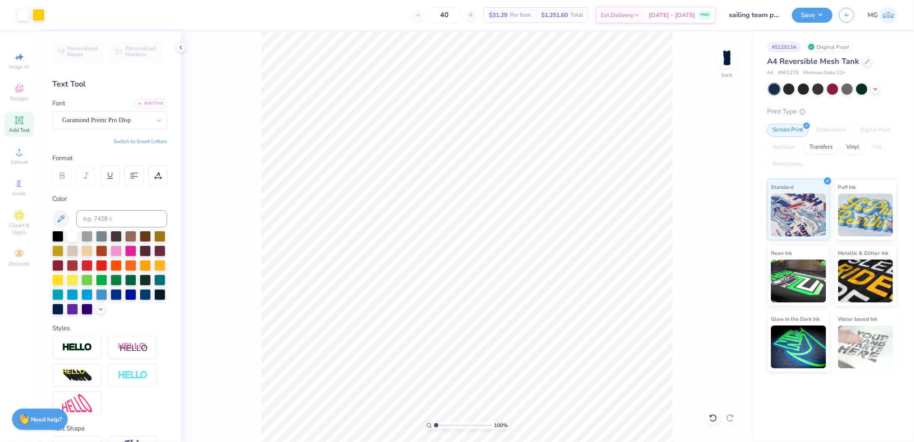
click at [434, 425] on input "range" at bounding box center [463, 425] width 58 height 8
drag, startPoint x: 437, startPoint y: 424, endPoint x: 443, endPoint y: 425, distance: 6.0
type input "2.3"
click at [443, 425] on input "range" at bounding box center [463, 425] width 58 height 8
type input "8.32"
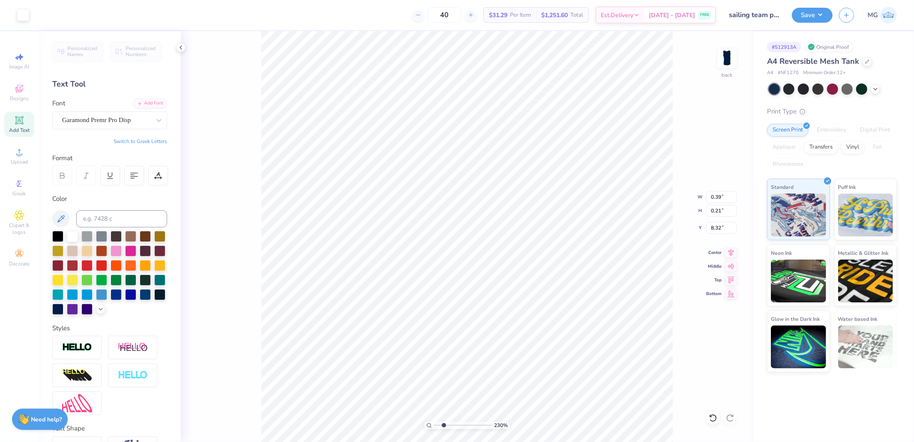
type input "0.39"
type input "0.21"
type input "8.27"
click at [581, 378] on li "Bring to Front" at bounding box center [590, 381] width 67 height 17
click at [441, 424] on input "range" at bounding box center [463, 425] width 58 height 8
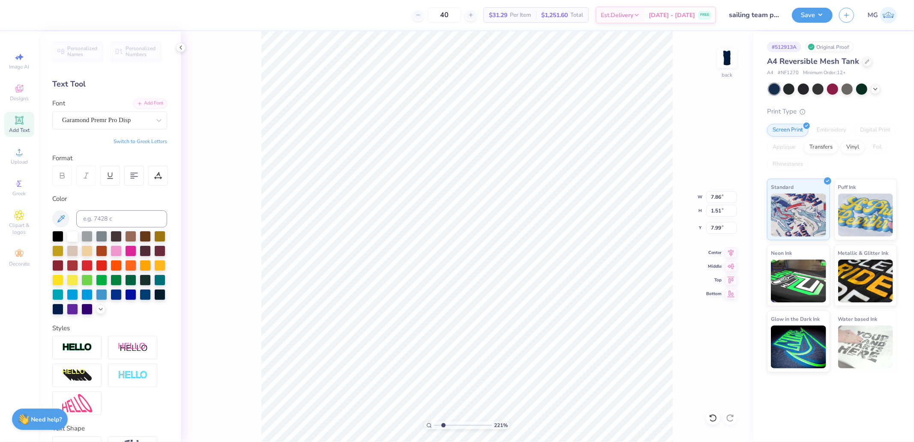
click at [443, 424] on input "range" at bounding box center [463, 425] width 58 height 8
click at [508, 430] on li "Send to Back" at bounding box center [507, 431] width 67 height 17
click at [434, 424] on input "range" at bounding box center [463, 425] width 58 height 8
drag, startPoint x: 435, startPoint y: 424, endPoint x: 448, endPoint y: 427, distance: 13.6
type input "3.21"
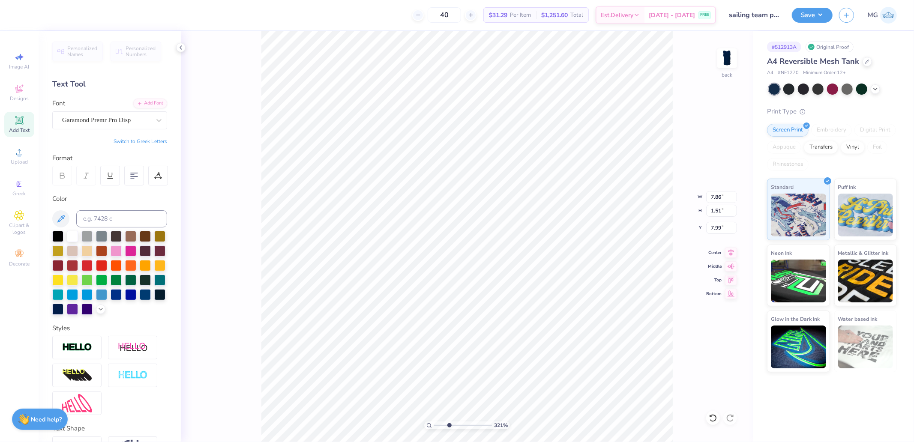
click at [448, 427] on input "range" at bounding box center [463, 425] width 58 height 8
type input "6.76"
type input "0.11"
click at [600, 378] on li "Bring to Front" at bounding box center [604, 381] width 67 height 17
type input "1.72"
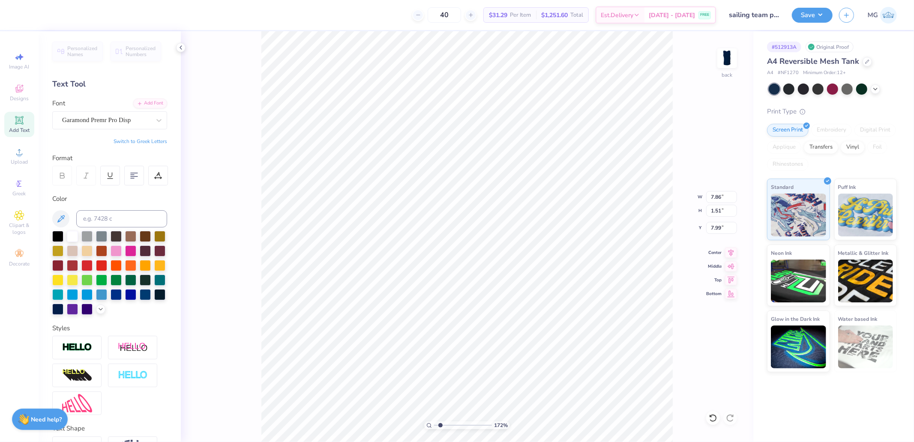
click at [440, 424] on input "range" at bounding box center [463, 425] width 58 height 8
type input "8.22"
type input "1.13"
click at [717, 197] on input "11.45" at bounding box center [721, 197] width 31 height 12
type input "10.00"
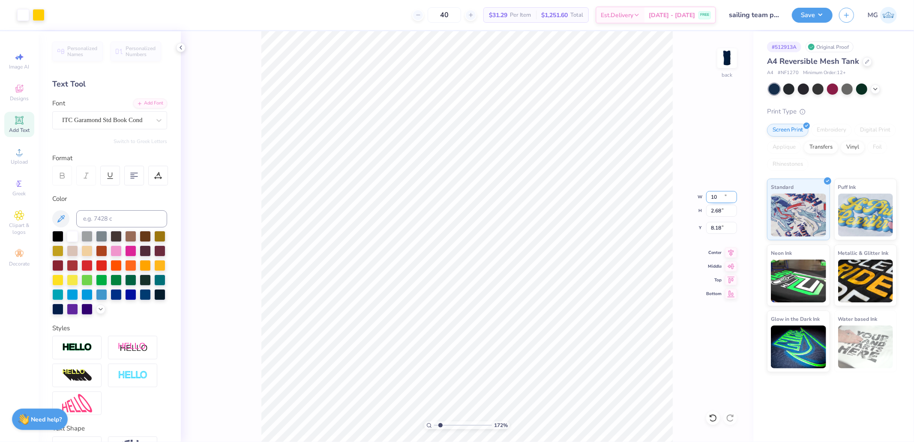
type input "2.68"
type input "8.18"
type input "11.00"
type input "2.95"
type input "8.05"
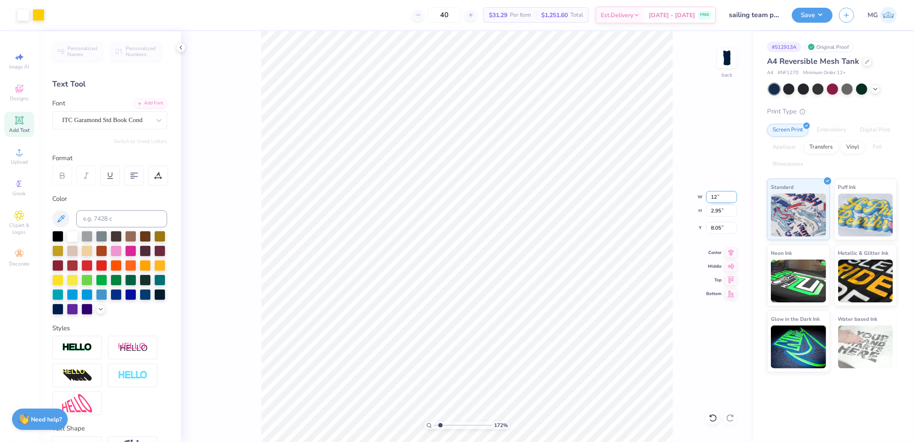
type input "12.00"
type input "3.22"
click at [733, 279] on icon at bounding box center [731, 279] width 12 height 10
click at [729, 263] on icon at bounding box center [731, 265] width 12 height 10
click at [732, 253] on icon at bounding box center [731, 251] width 12 height 10
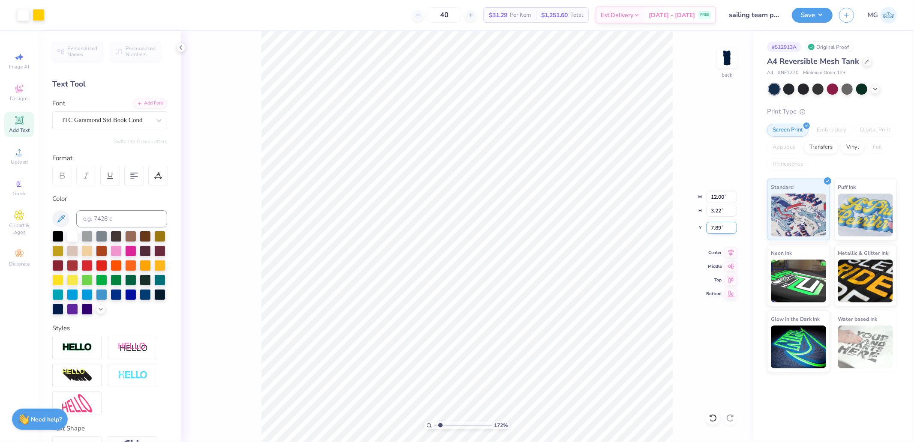
click at [724, 233] on input "7.89" at bounding box center [721, 228] width 31 height 12
type input "3.00"
click at [694, 167] on div "172 % back W 12.00 12.00 " H 3.22 3.22 " Y 3.00 3.00 " Center Middle Top Bottom" at bounding box center [467, 236] width 572 height 411
drag, startPoint x: 442, startPoint y: 423, endPoint x: 422, endPoint y: 424, distance: 19.7
type input "1"
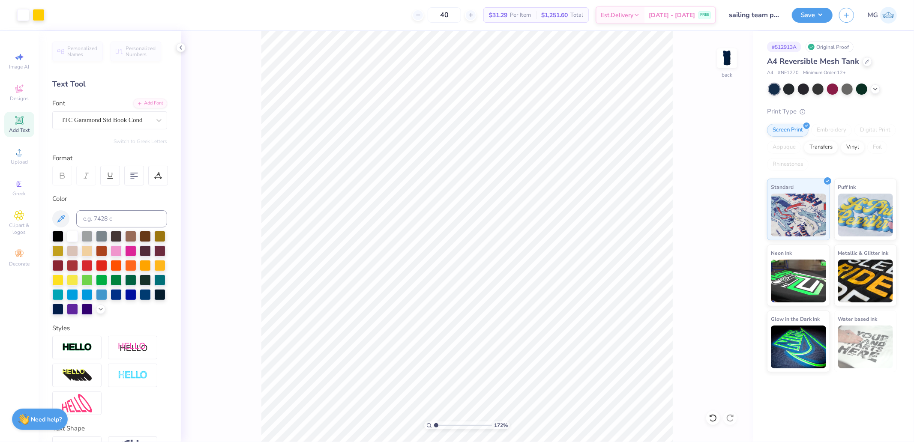
click at [434, 424] on input "range" at bounding box center [463, 425] width 58 height 8
click at [730, 64] on img at bounding box center [727, 58] width 34 height 34
click at [24, 119] on div "Add Text" at bounding box center [19, 124] width 30 height 25
type textarea "TEX"
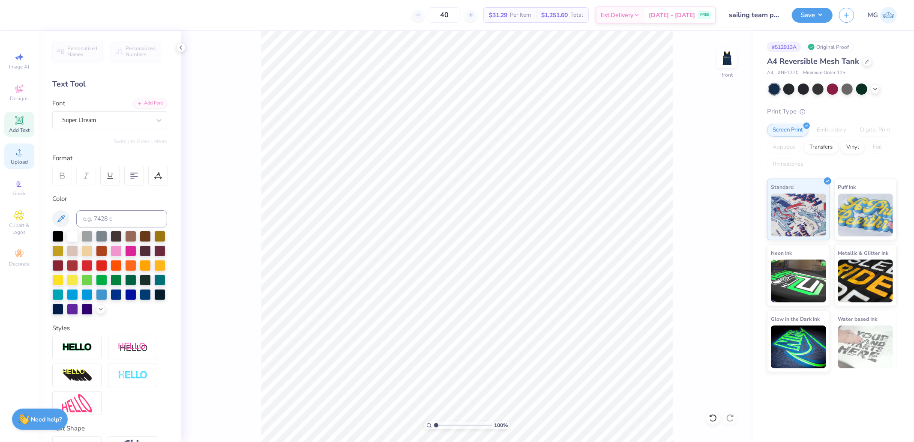
click at [19, 159] on span "Upload" at bounding box center [19, 161] width 17 height 7
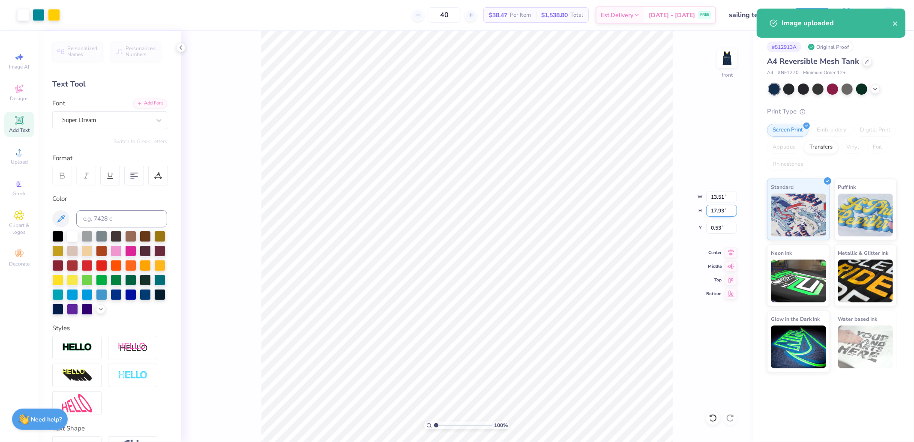
click at [719, 209] on input "17.93" at bounding box center [721, 211] width 31 height 12
type input "15"
type input "11.31"
type input "15.00"
type input "2.00"
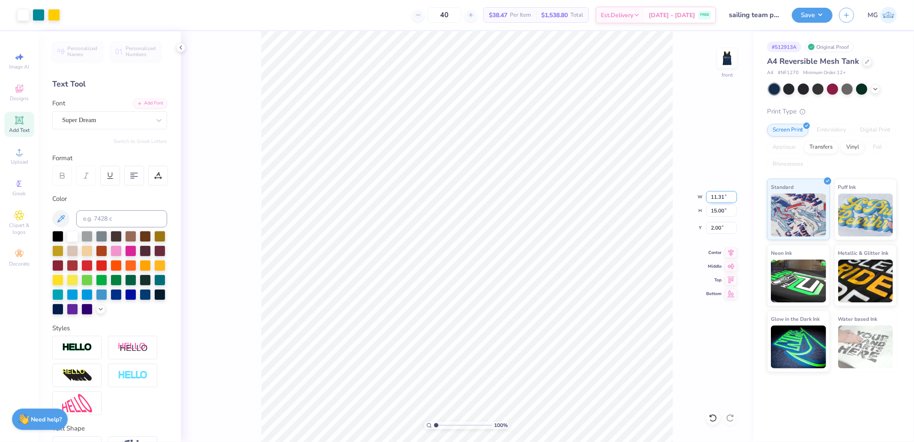
click at [726, 195] on input "11.31" at bounding box center [721, 197] width 31 height 12
type input "10.00"
type input "13.27"
click at [729, 281] on icon at bounding box center [730, 278] width 7 height 6
click at [718, 224] on input "0.50" at bounding box center [721, 228] width 31 height 12
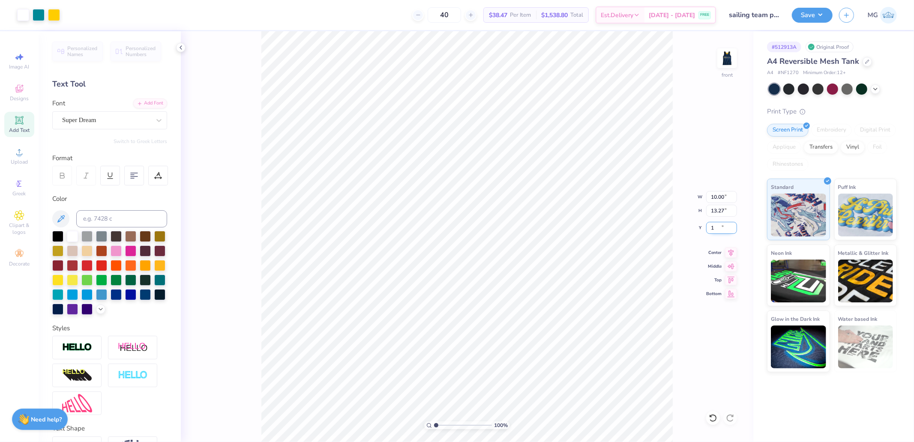
type input "1.00"
click at [21, 125] on icon at bounding box center [19, 120] width 10 height 10
click at [728, 59] on img at bounding box center [727, 58] width 34 height 34
type input "8.65"
click at [724, 63] on img at bounding box center [727, 58] width 34 height 34
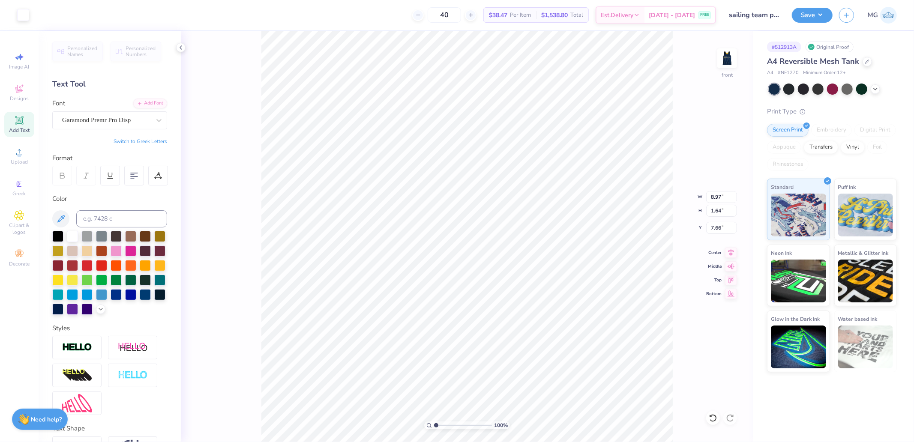
type input "14.81"
click at [718, 210] on input "15.45" at bounding box center [721, 211] width 31 height 12
type input "15"
type input "9.71"
type input "15.00"
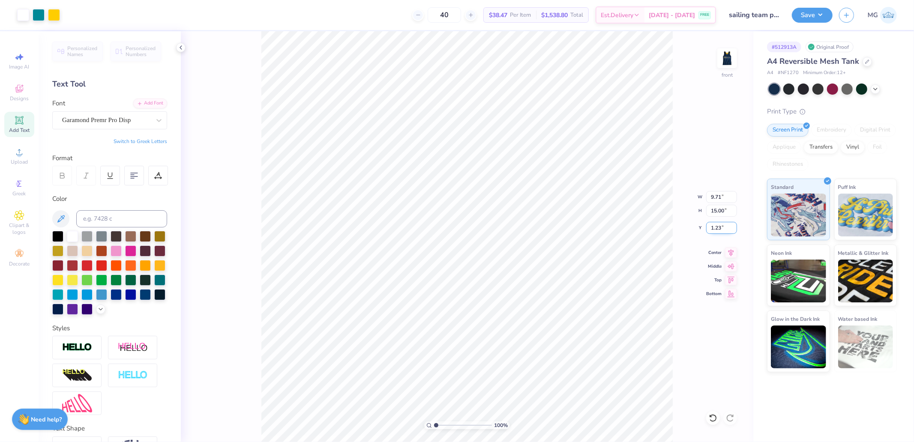
click at [724, 227] on input "1.23" at bounding box center [721, 228] width 31 height 12
type input "1.00"
click at [734, 60] on img at bounding box center [727, 58] width 34 height 34
click at [751, 65] on div "100 % back W 0.41 0.41 " H 0.22 0.22 " Y 3.29 3.29 " Center Middle Top Bottom" at bounding box center [467, 236] width 572 height 411
click at [733, 59] on img at bounding box center [727, 58] width 34 height 34
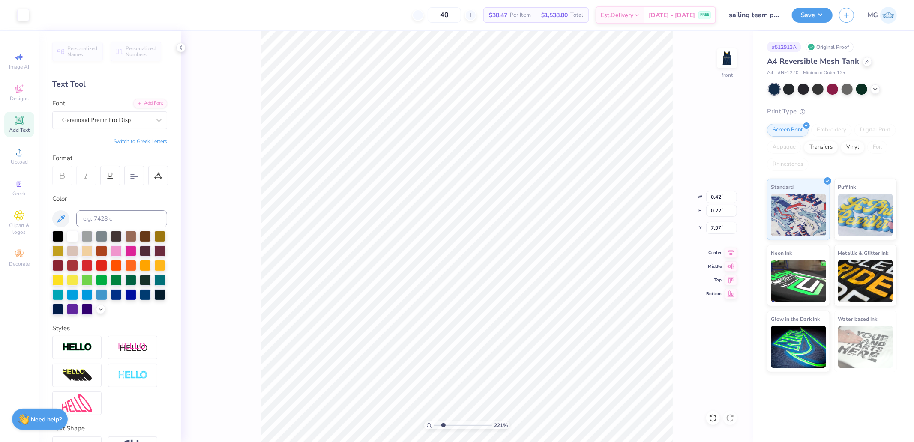
drag, startPoint x: 436, startPoint y: 424, endPoint x: 443, endPoint y: 424, distance: 6.9
type input "2.21"
click at [443, 424] on input "range" at bounding box center [463, 425] width 58 height 8
type input "14.58"
type input "9.71"
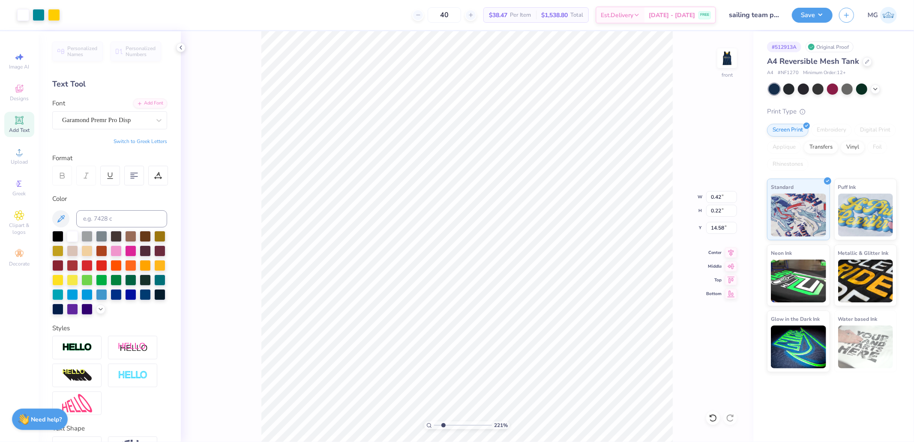
type input "12.88"
type input "1.00"
drag, startPoint x: 431, startPoint y: 427, endPoint x: 431, endPoint y: 422, distance: 4.7
type input "1"
click at [434, 427] on input "range" at bounding box center [463, 425] width 58 height 8
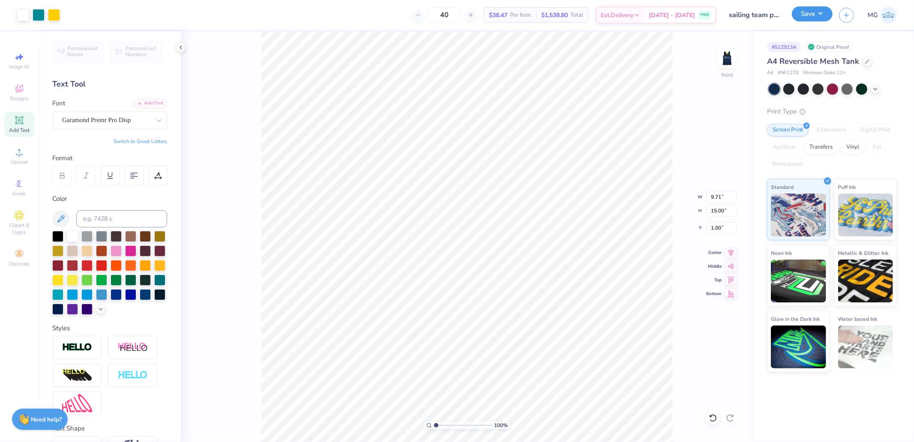
click at [819, 15] on button "Save" at bounding box center [812, 13] width 41 height 15
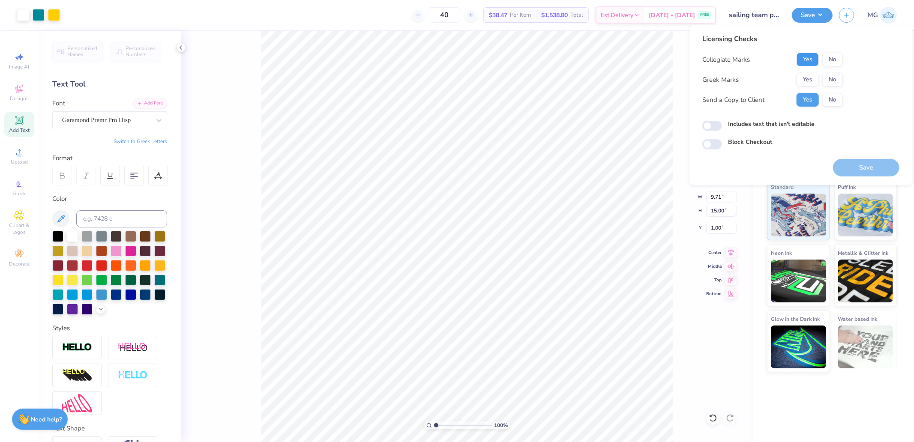
click at [807, 60] on button "Yes" at bounding box center [807, 60] width 22 height 14
click at [826, 78] on button "No" at bounding box center [832, 80] width 21 height 14
drag, startPoint x: 873, startPoint y: 167, endPoint x: 810, endPoint y: 166, distance: 62.5
click at [871, 167] on button "Save" at bounding box center [866, 168] width 66 height 18
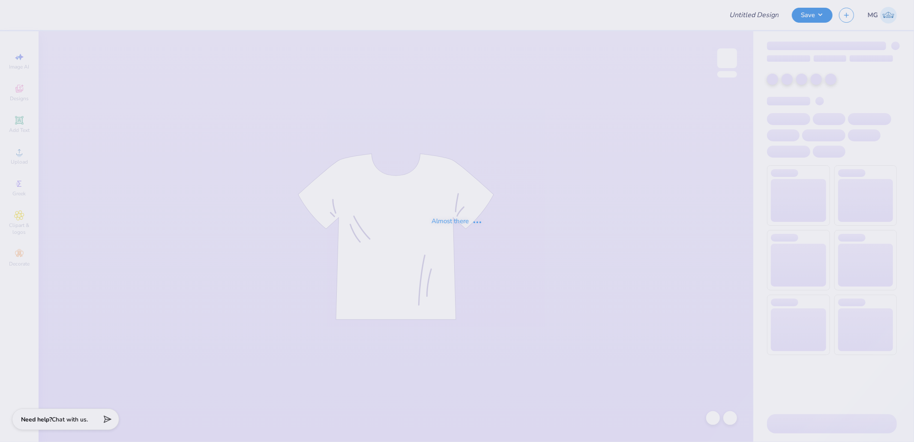
type input "[GEOGRAPHIC_DATA] : [PERSON_NAME]"
type input "Bubble Henley"
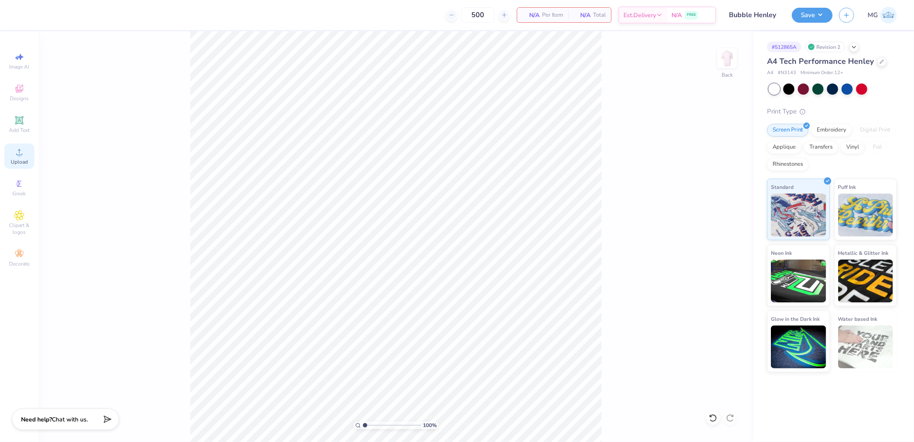
click at [22, 159] on span "Upload" at bounding box center [19, 161] width 17 height 7
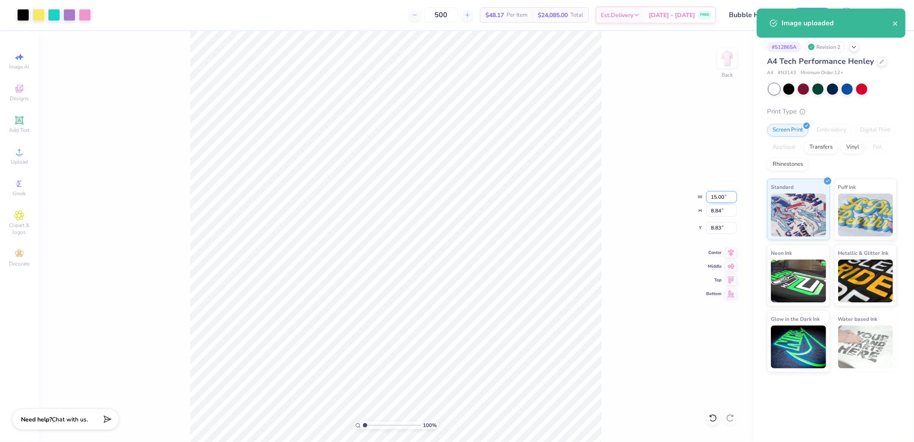
click at [721, 195] on input "15.00" at bounding box center [721, 197] width 31 height 12
type input "12.00"
type input "7.07"
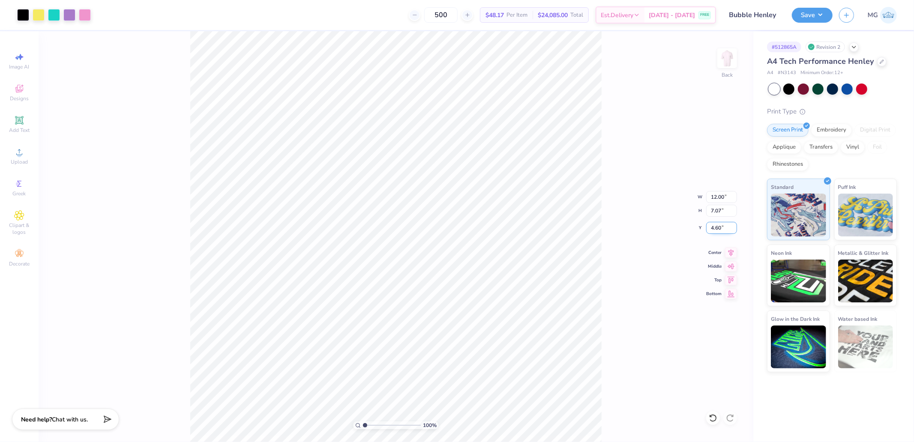
click at [715, 231] on input "4.60" at bounding box center [721, 228] width 31 height 12
type input "4.50"
click at [714, 226] on input "4.50" at bounding box center [721, 228] width 31 height 12
type input "5.00"
click at [799, 18] on button "Save" at bounding box center [812, 13] width 41 height 15
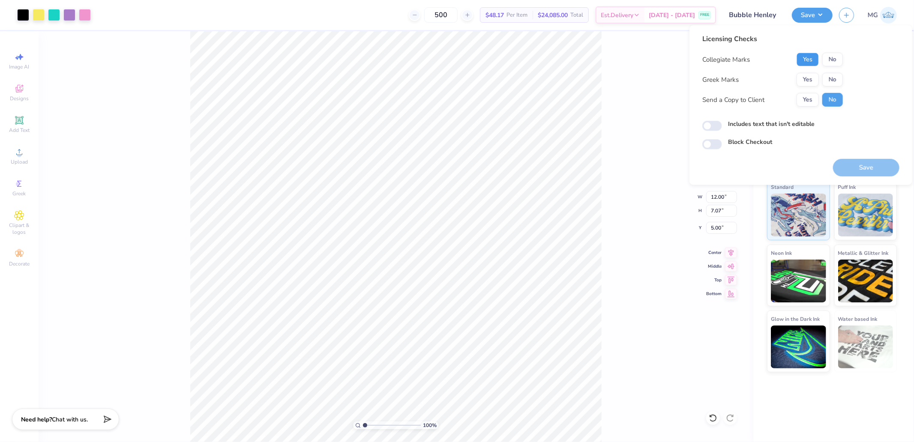
click at [811, 60] on button "Yes" at bounding box center [807, 60] width 22 height 14
click at [810, 76] on button "Yes" at bounding box center [807, 80] width 22 height 14
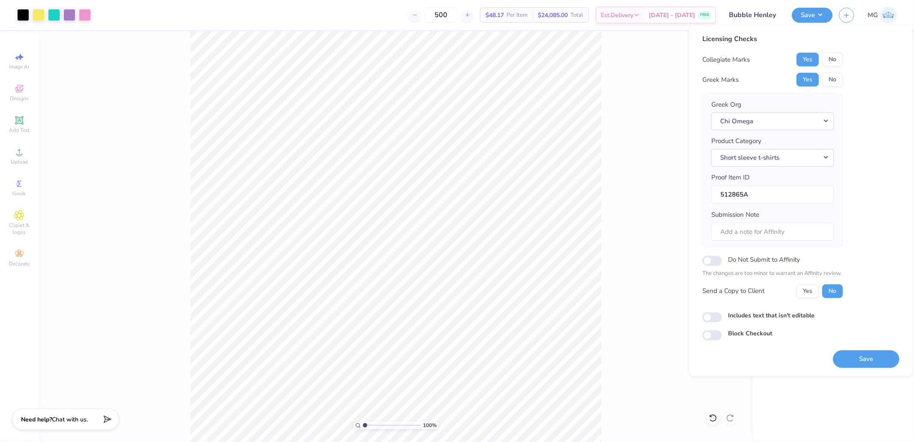
click at [868, 361] on button "Save" at bounding box center [866, 359] width 66 height 18
